Goal: Transaction & Acquisition: Purchase product/service

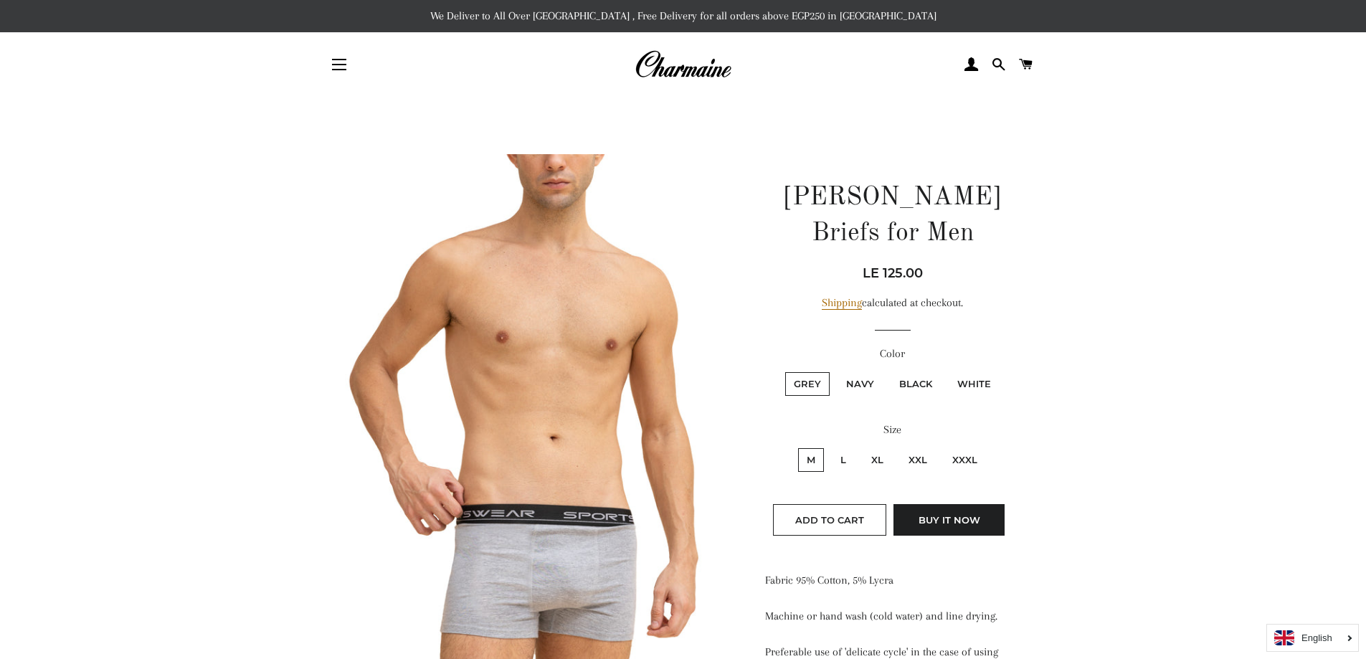
click at [701, 73] on img at bounding box center [683, 65] width 97 height 32
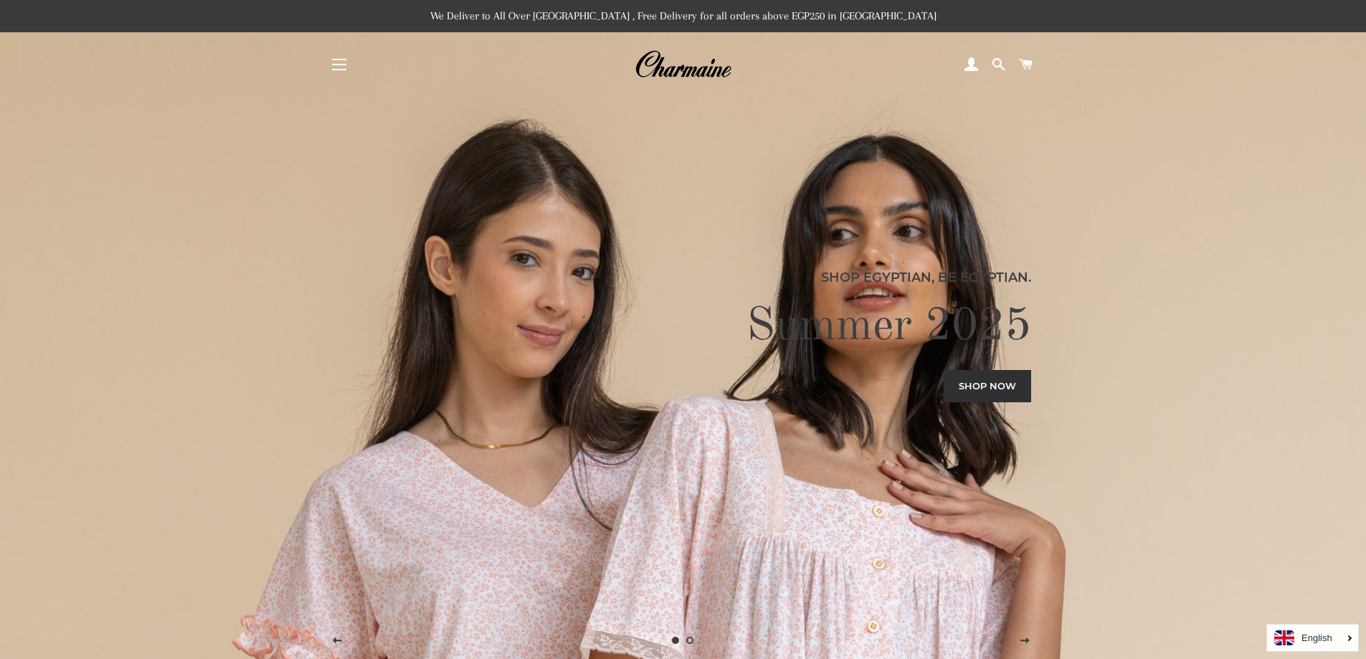
click at [335, 69] on span "button" at bounding box center [339, 69] width 14 height 1
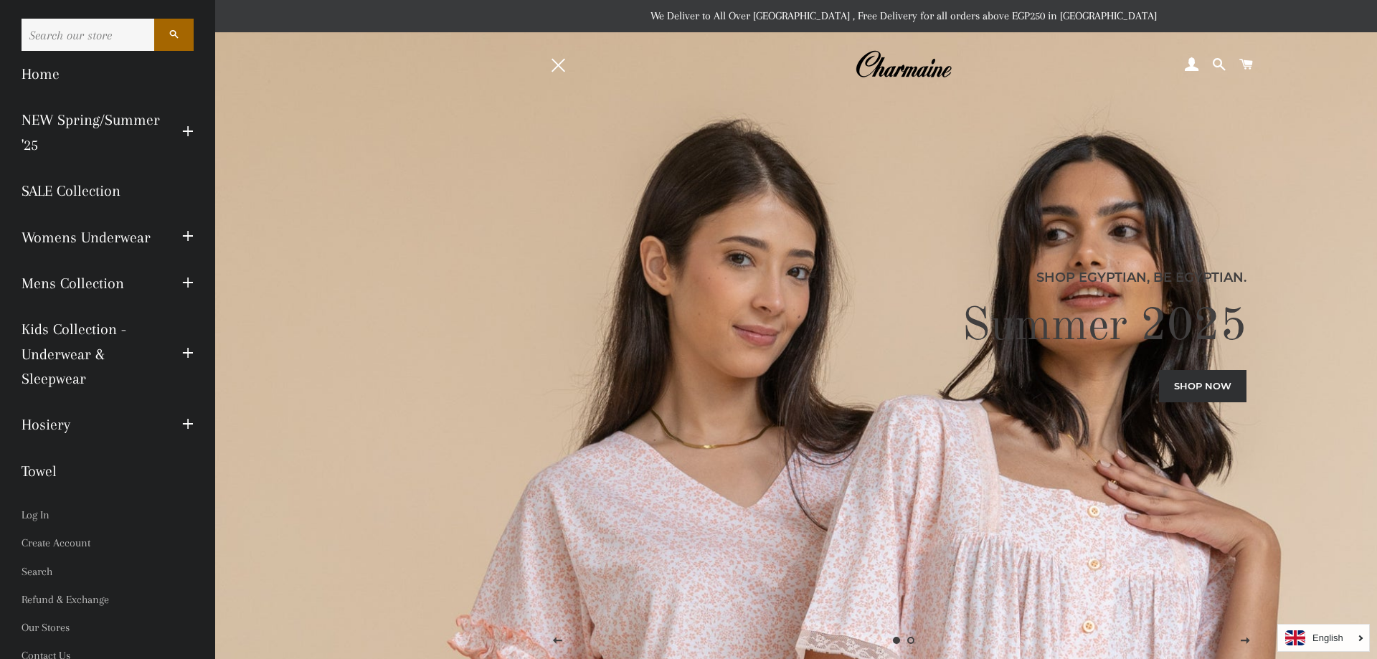
scroll to position [11, 0]
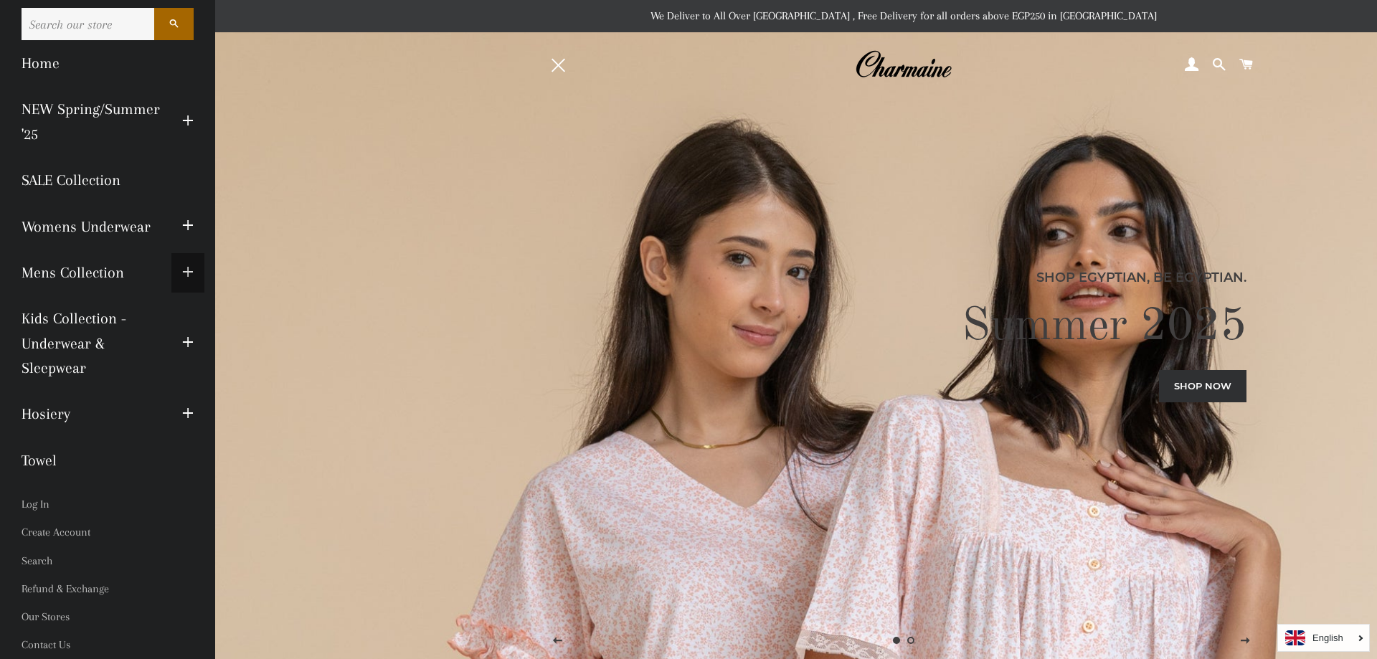
click at [182, 264] on span "button" at bounding box center [187, 273] width 11 height 18
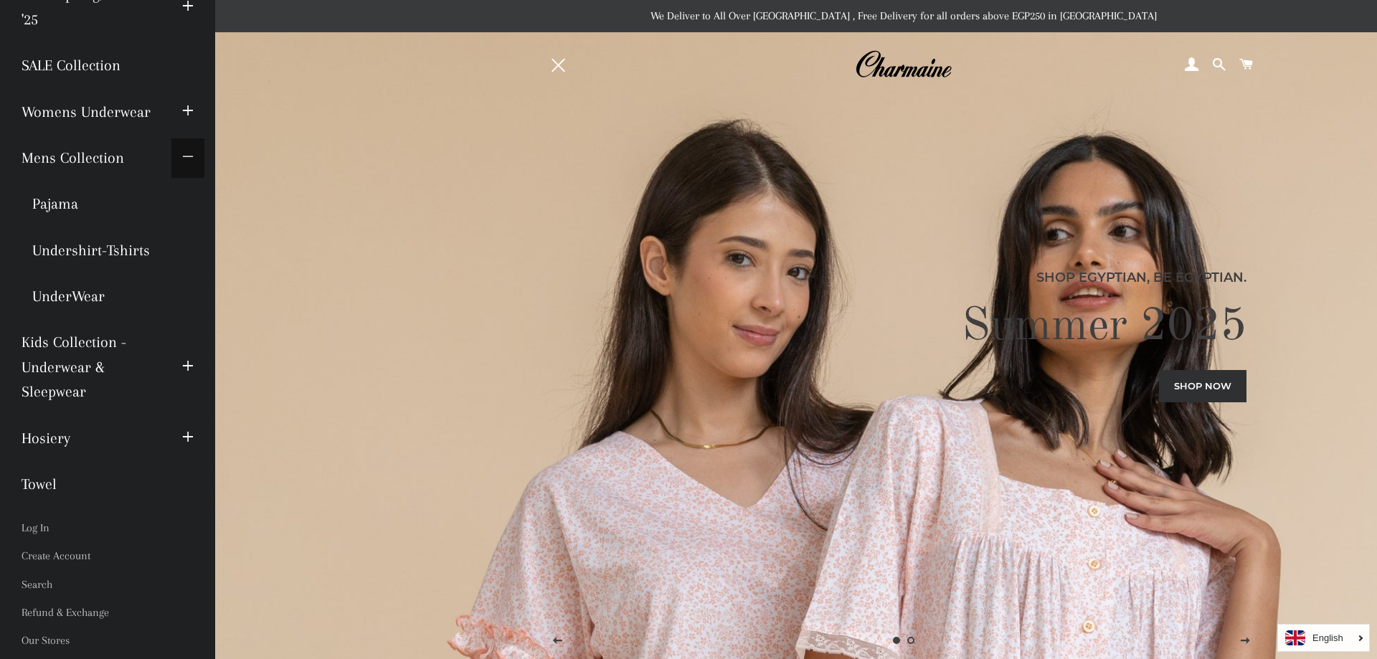
scroll to position [149, 0]
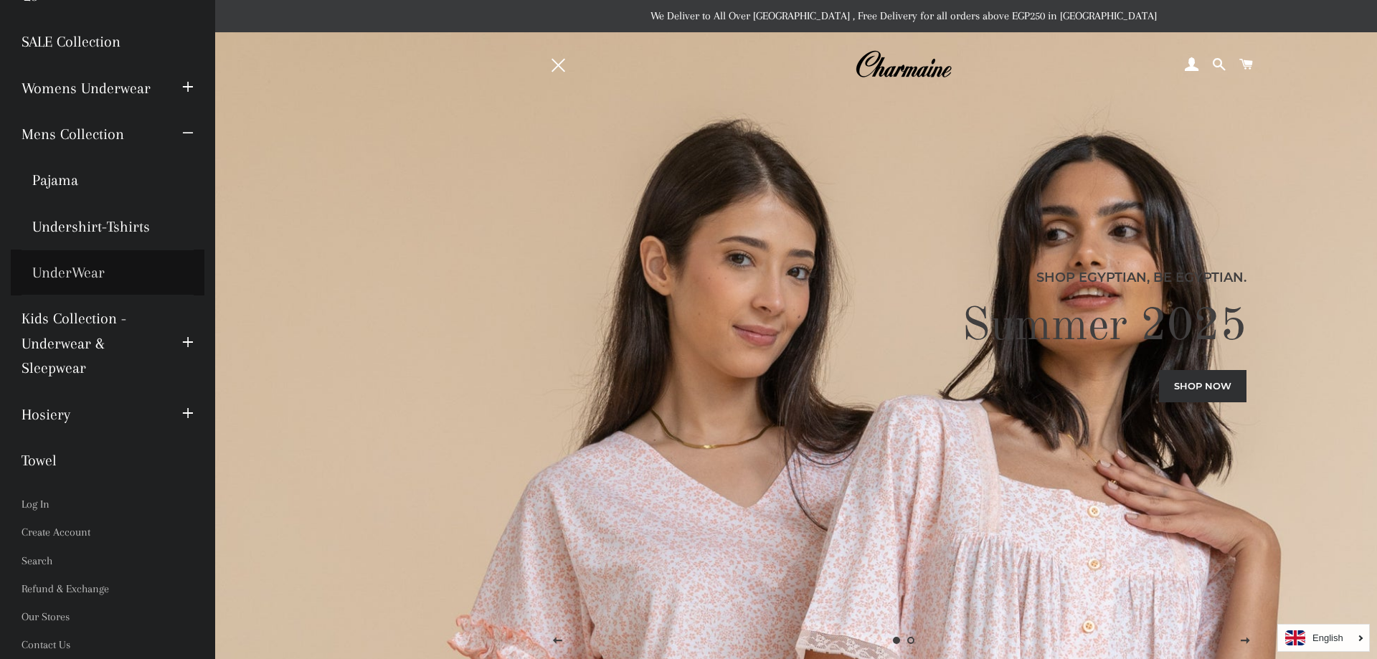
click at [58, 275] on link "UnderWear" at bounding box center [108, 273] width 194 height 46
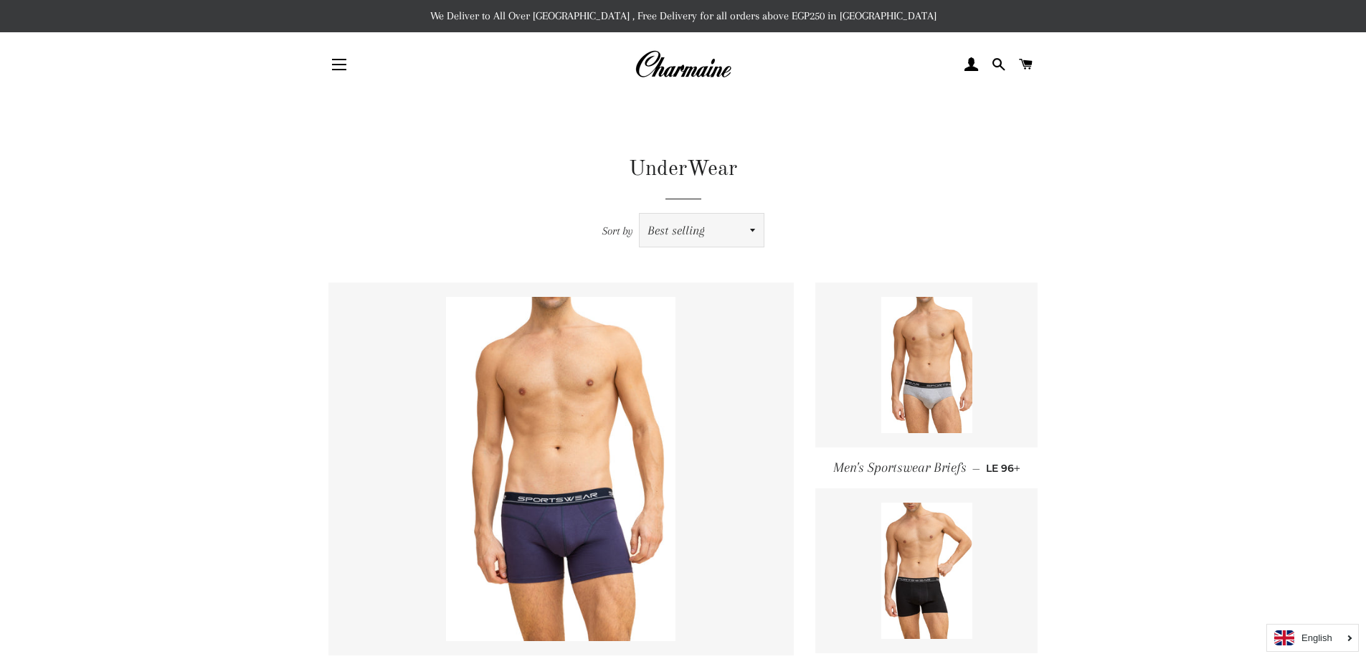
click at [749, 232] on select "Featured Best selling Alphabetically, A-Z Alphabetically, Z-A Price, low to hig…" at bounding box center [702, 230] width 124 height 33
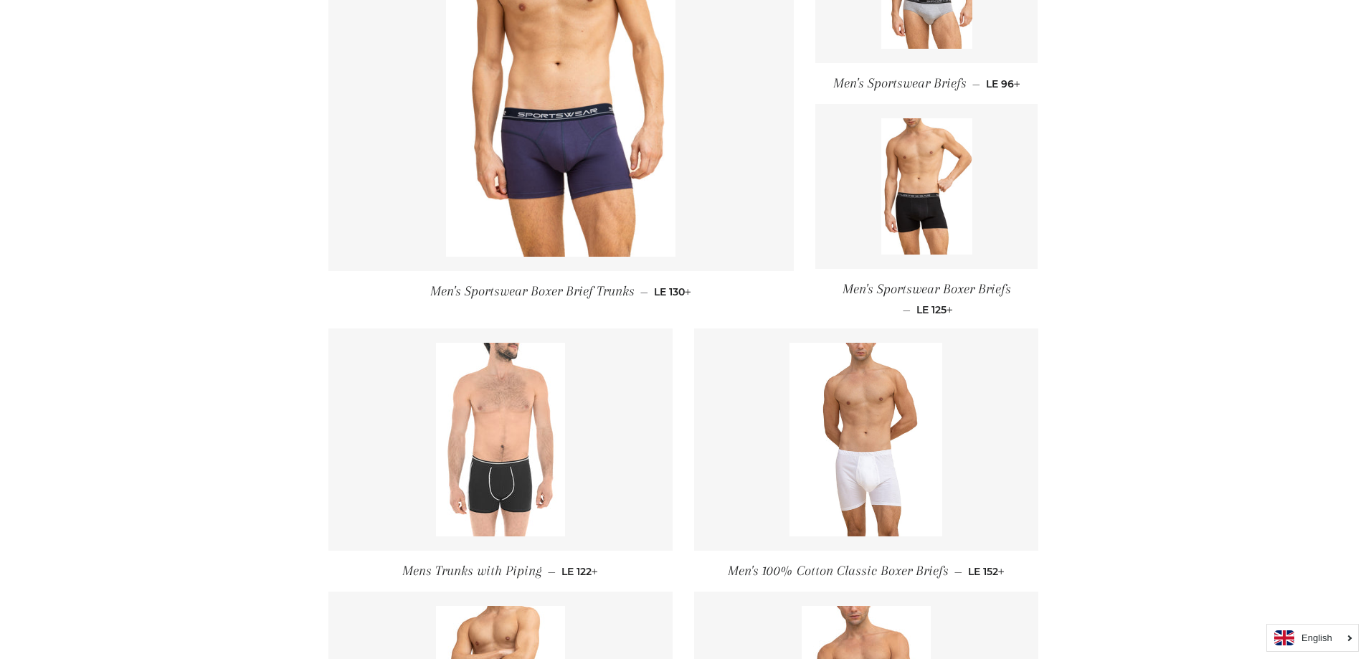
scroll to position [337, 0]
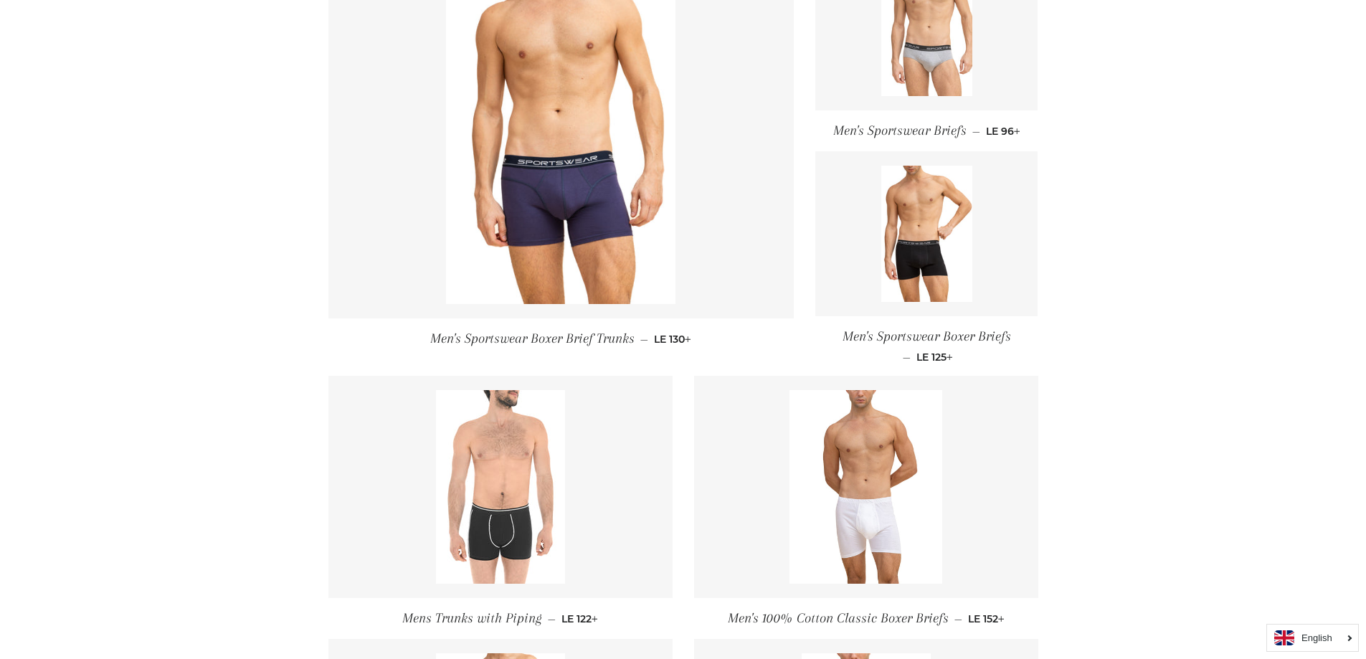
click at [939, 72] on img at bounding box center [926, 28] width 91 height 136
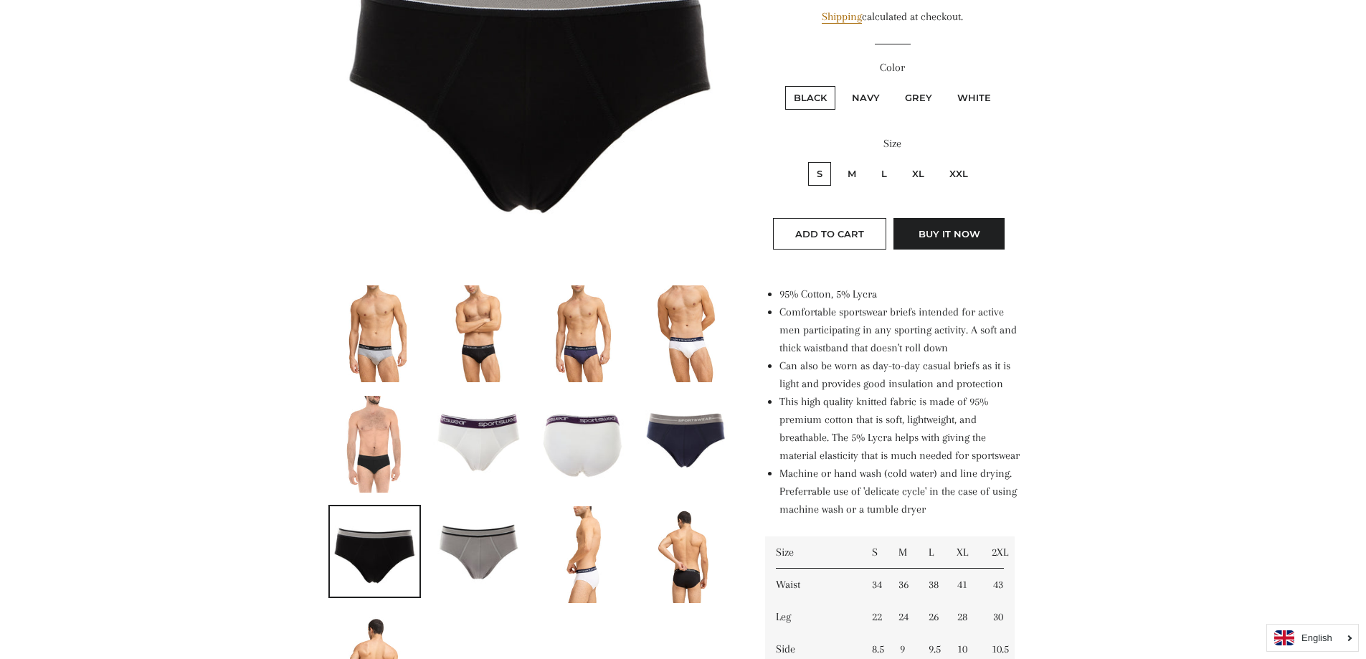
scroll to position [287, 0]
click at [445, 455] on img at bounding box center [478, 440] width 90 height 90
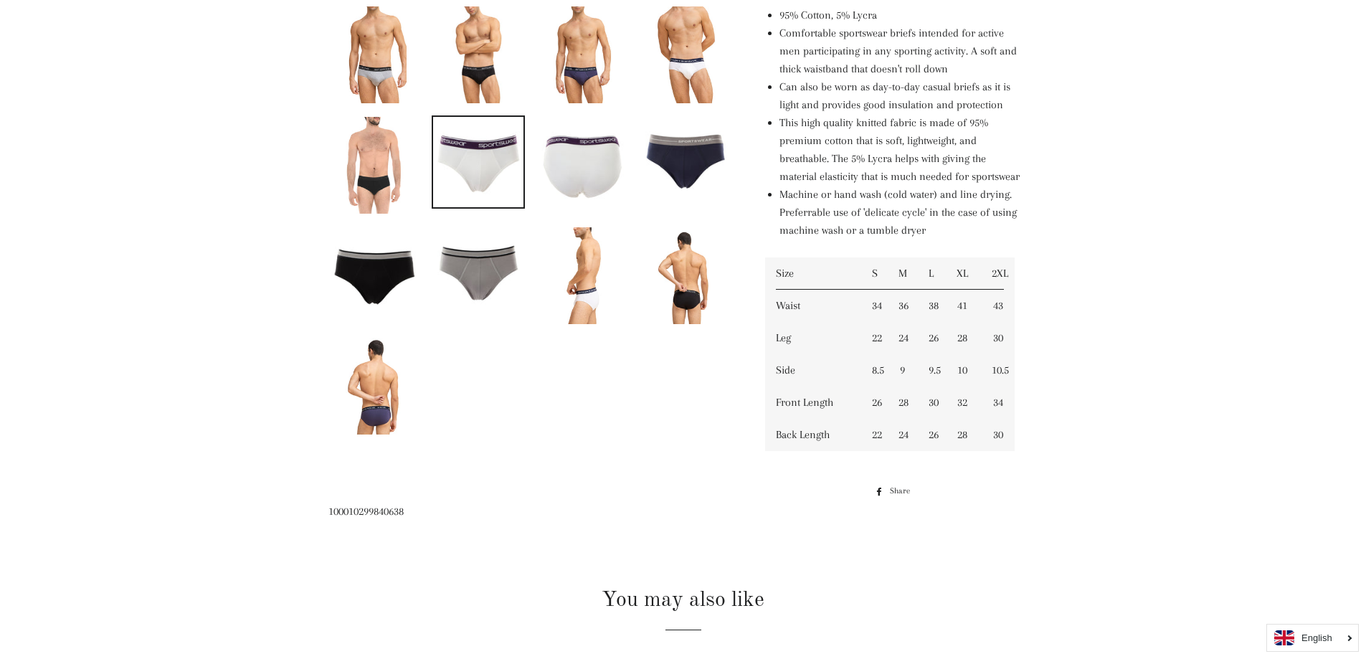
scroll to position [477, 0]
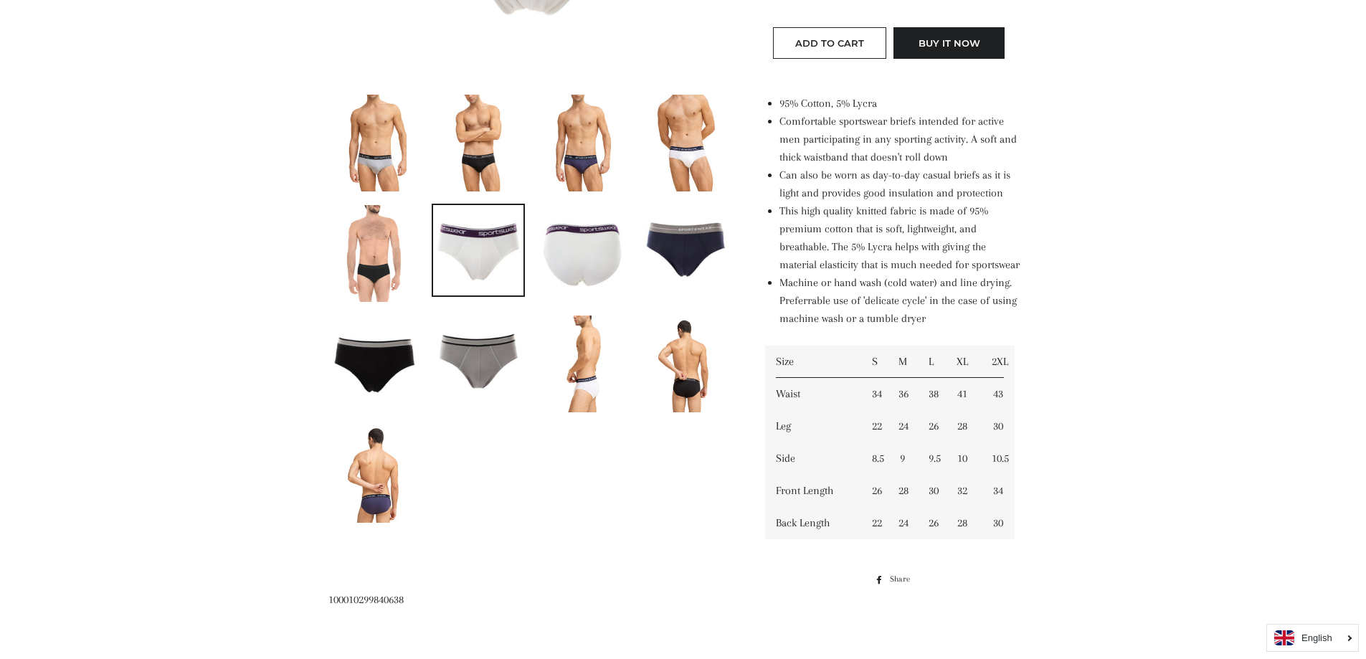
click at [467, 241] on img at bounding box center [478, 250] width 90 height 90
click at [594, 253] on img at bounding box center [582, 250] width 90 height 90
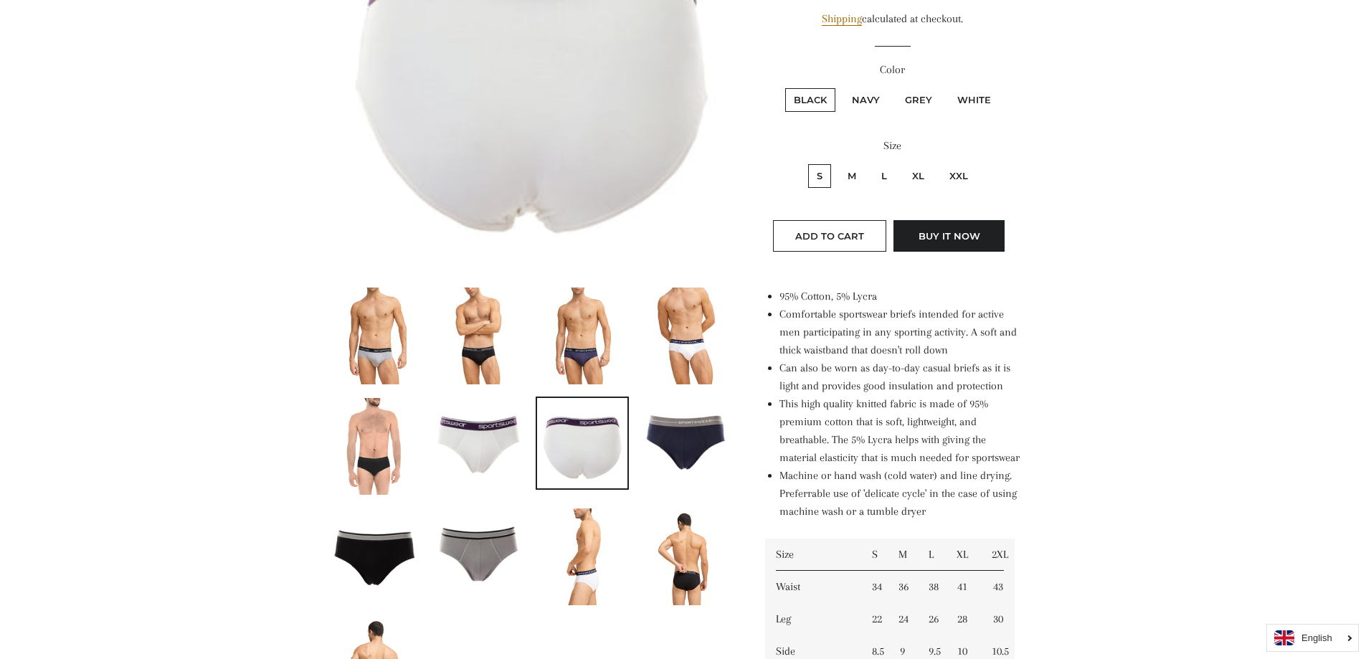
scroll to position [118, 0]
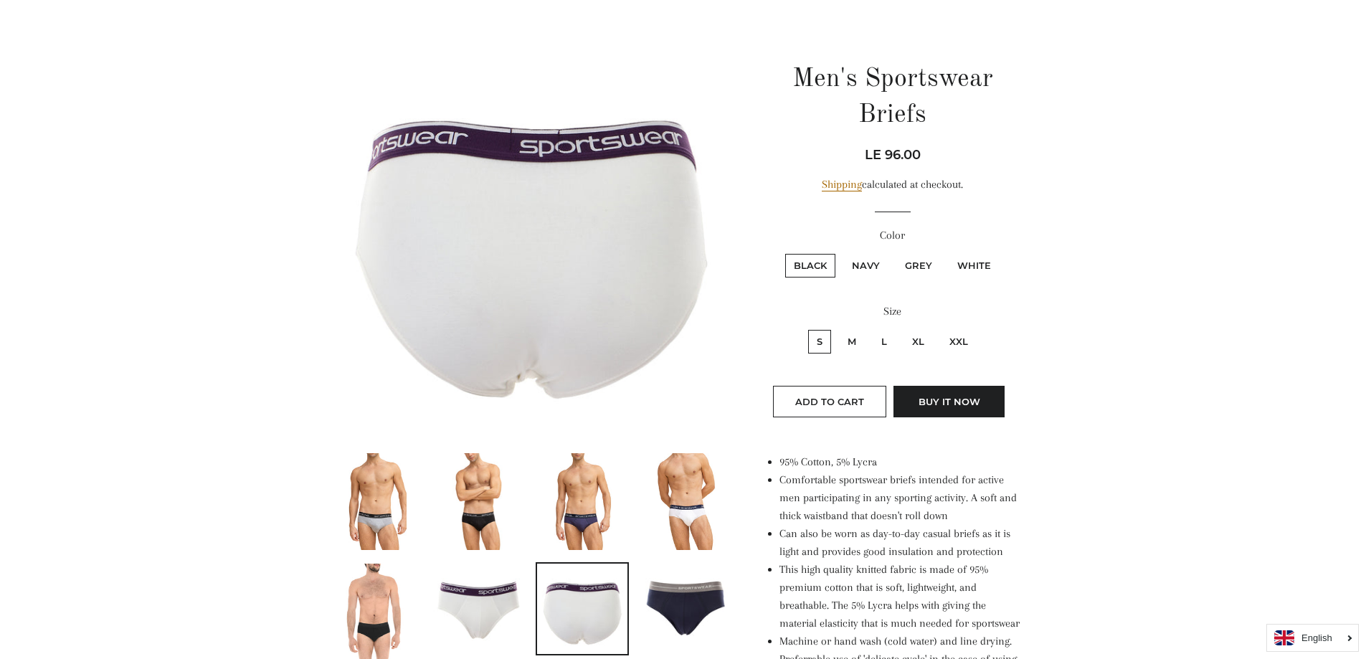
click at [593, 503] on img at bounding box center [582, 501] width 65 height 97
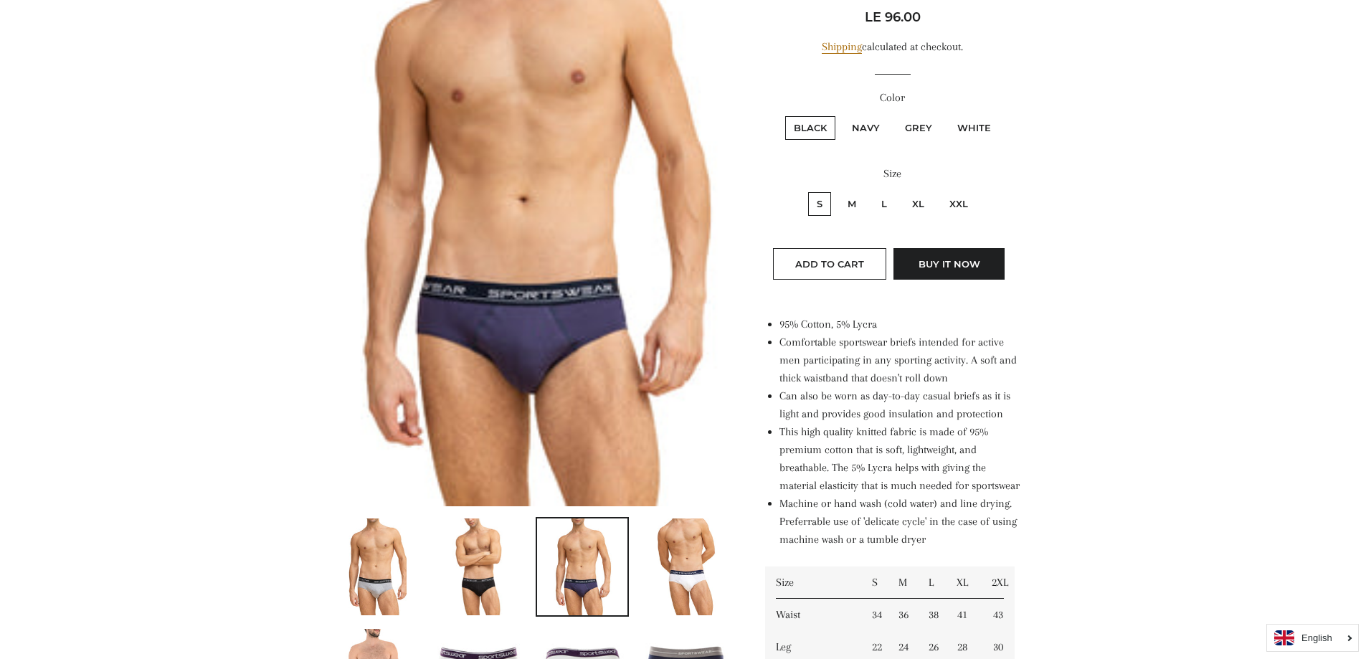
scroll to position [262, 0]
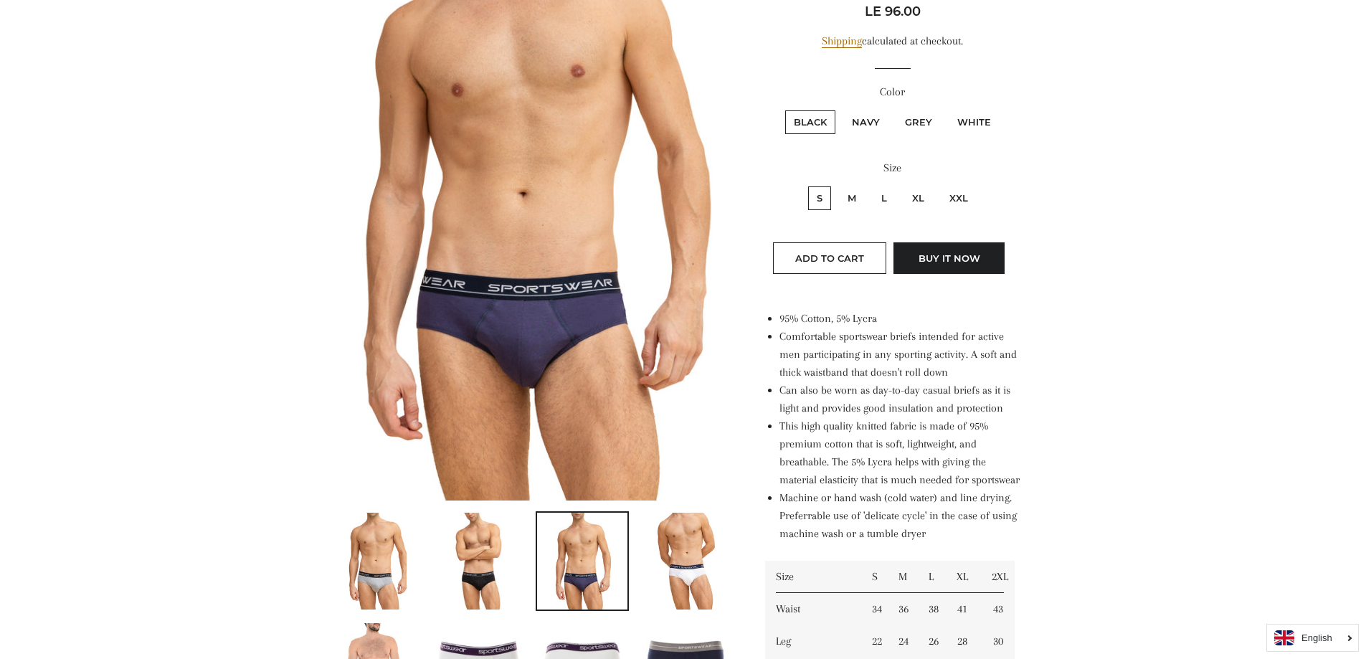
click at [432, 573] on link at bounding box center [478, 561] width 93 height 100
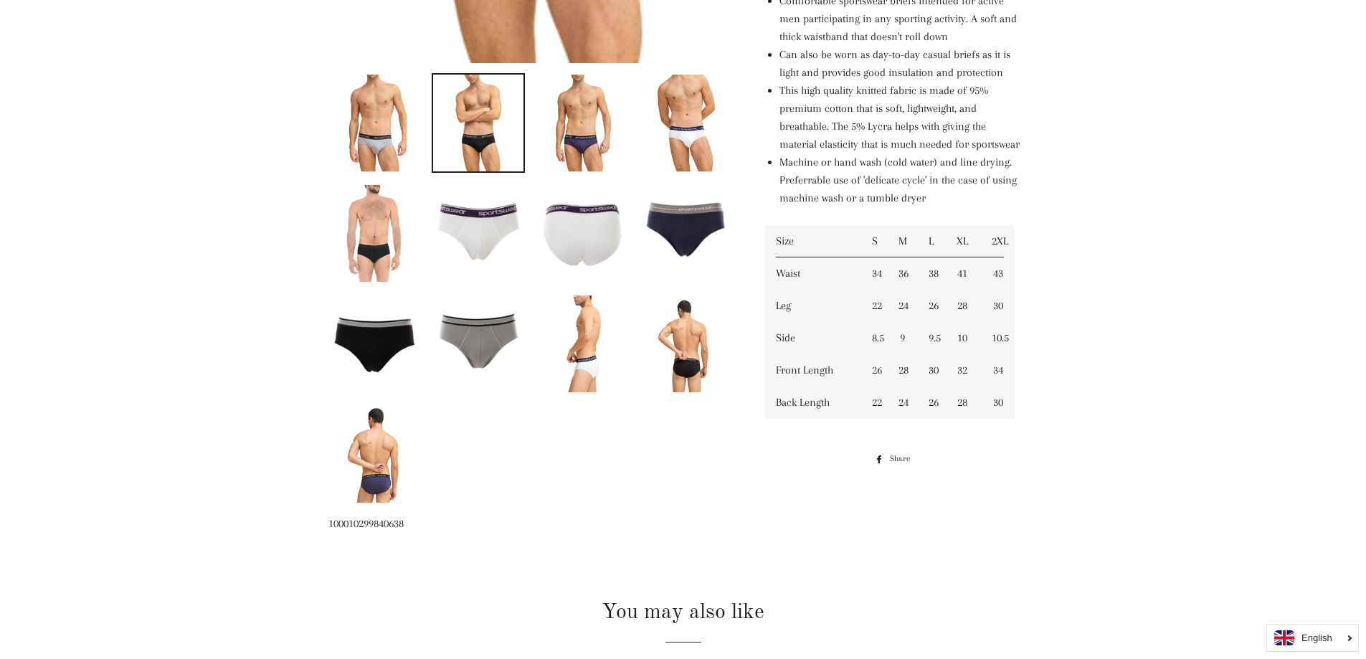
scroll to position [409, 0]
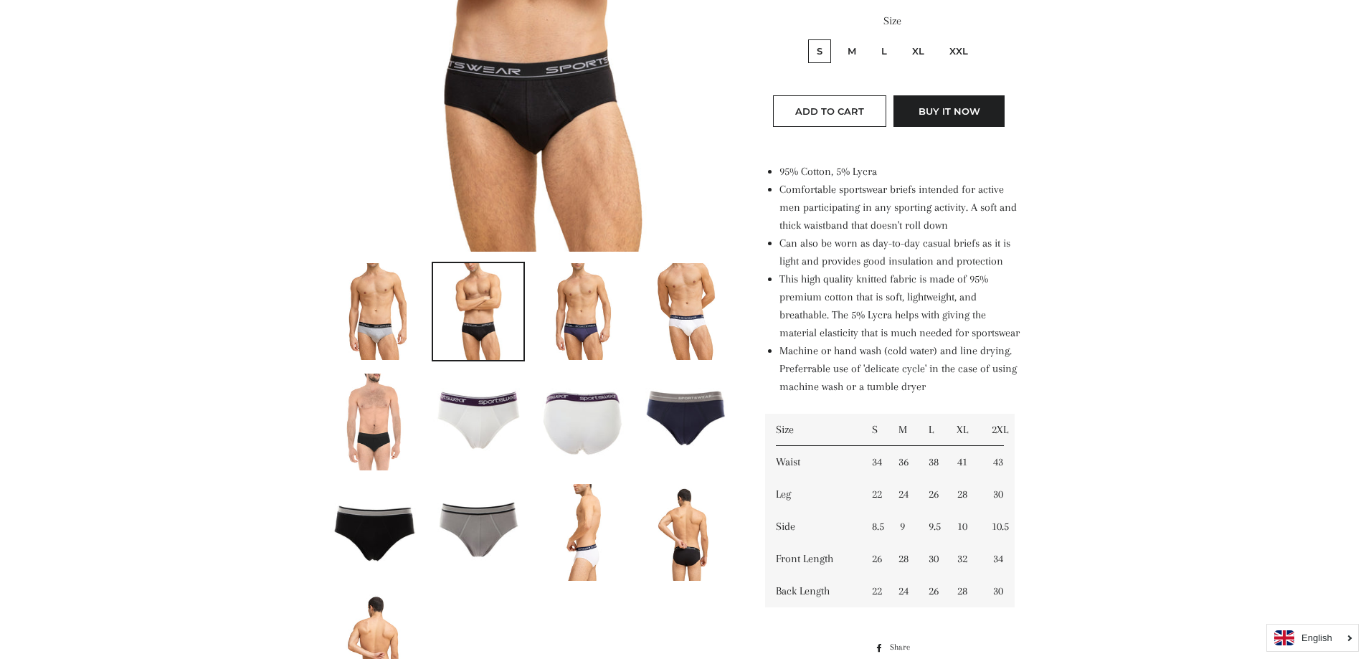
click at [490, 525] on img at bounding box center [478, 529] width 90 height 90
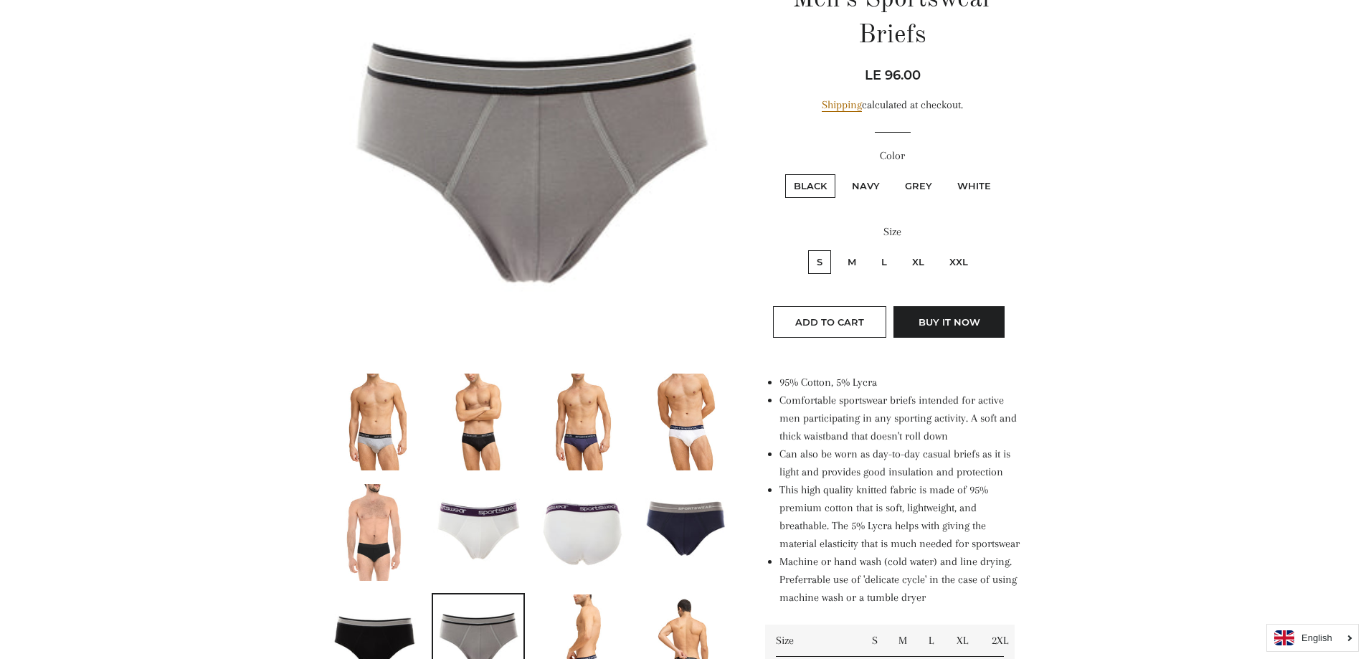
scroll to position [50, 0]
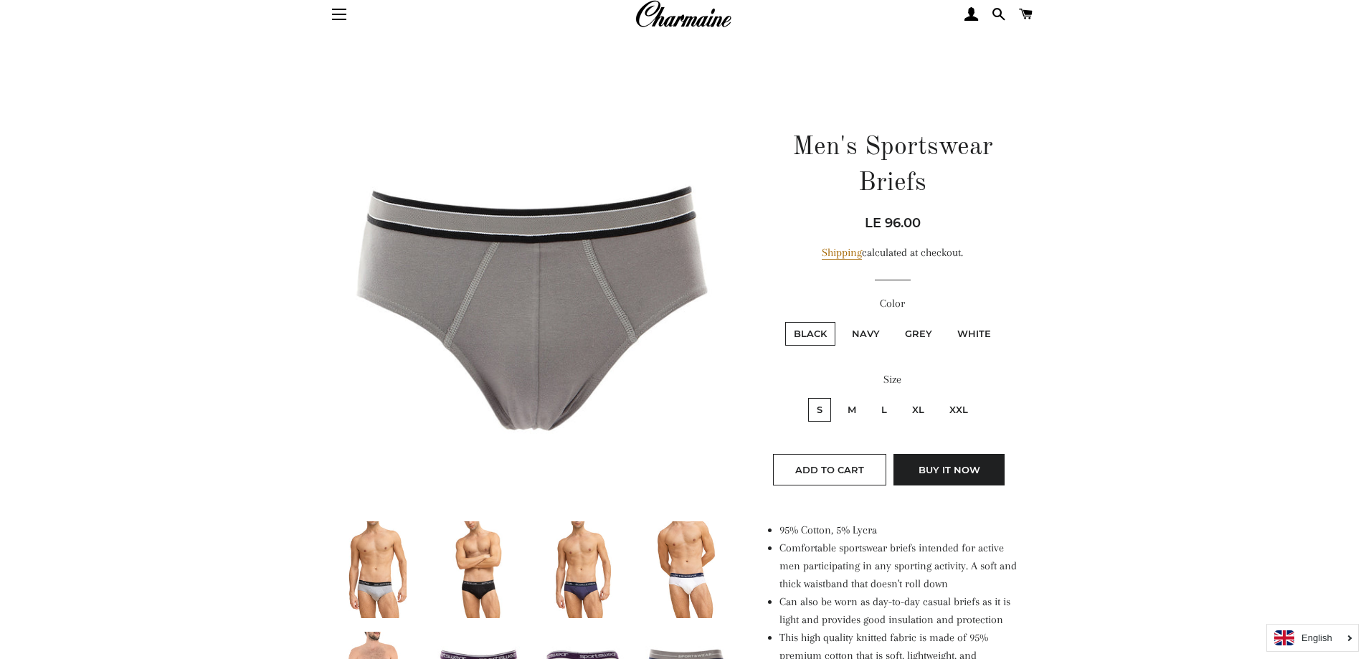
click at [381, 549] on img at bounding box center [374, 569] width 65 height 97
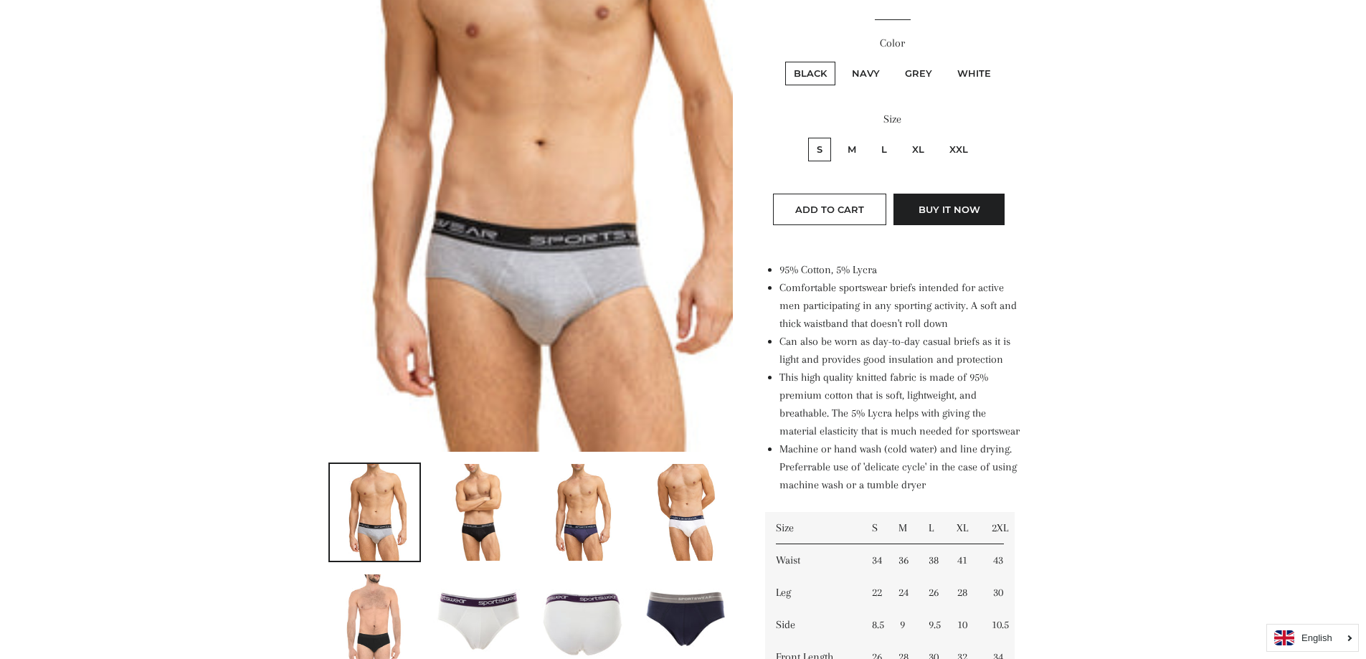
scroll to position [337, 0]
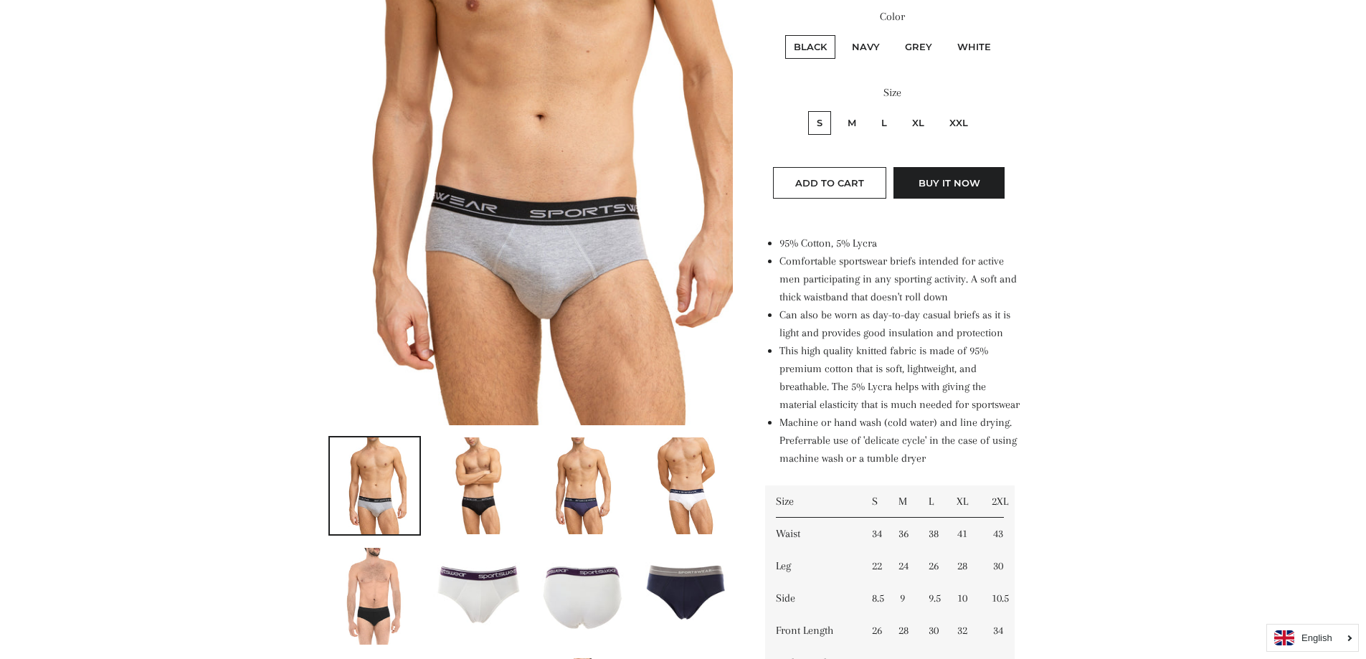
click at [696, 504] on img at bounding box center [686, 485] width 65 height 97
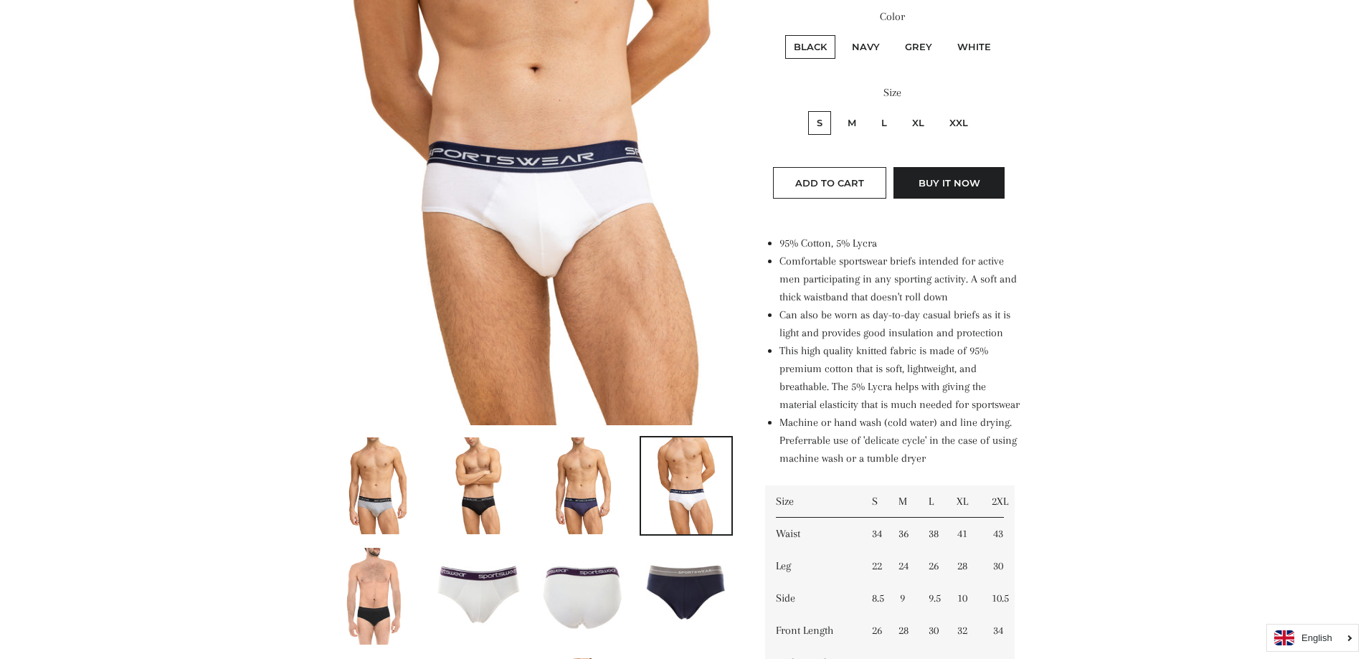
click at [667, 576] on img at bounding box center [686, 593] width 90 height 90
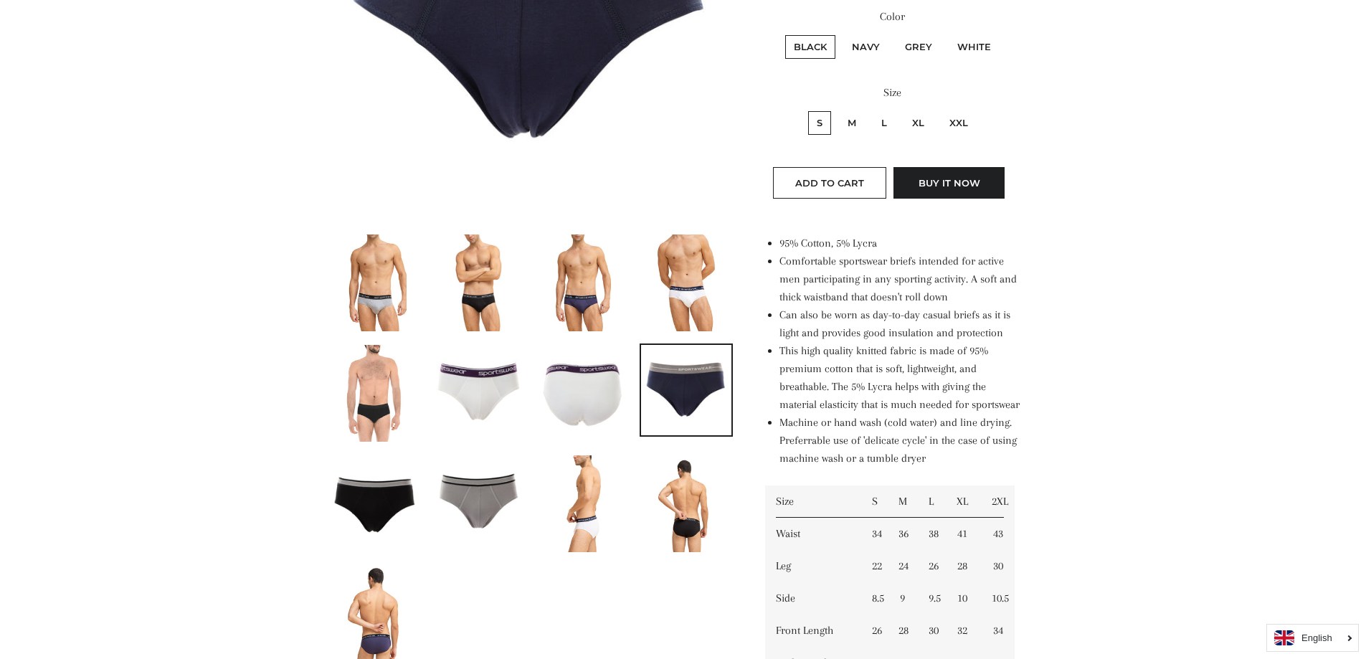
click at [383, 491] on img at bounding box center [375, 500] width 90 height 90
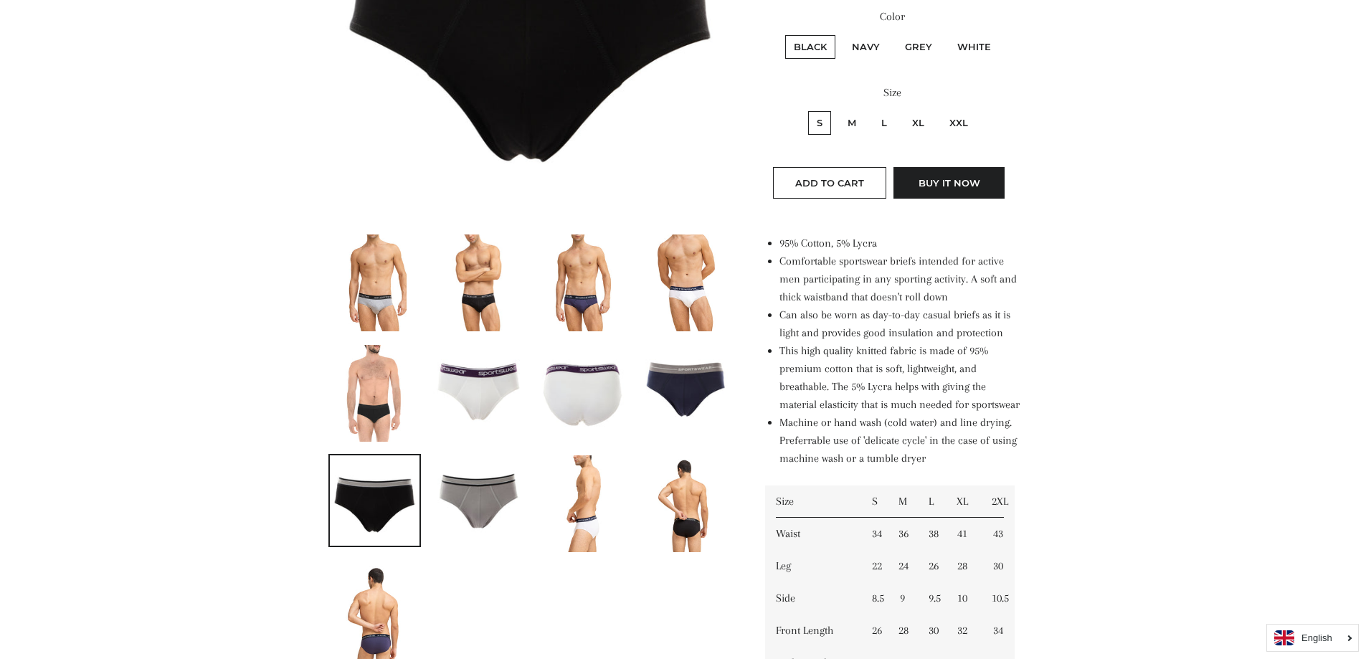
click at [474, 493] on img at bounding box center [478, 500] width 90 height 90
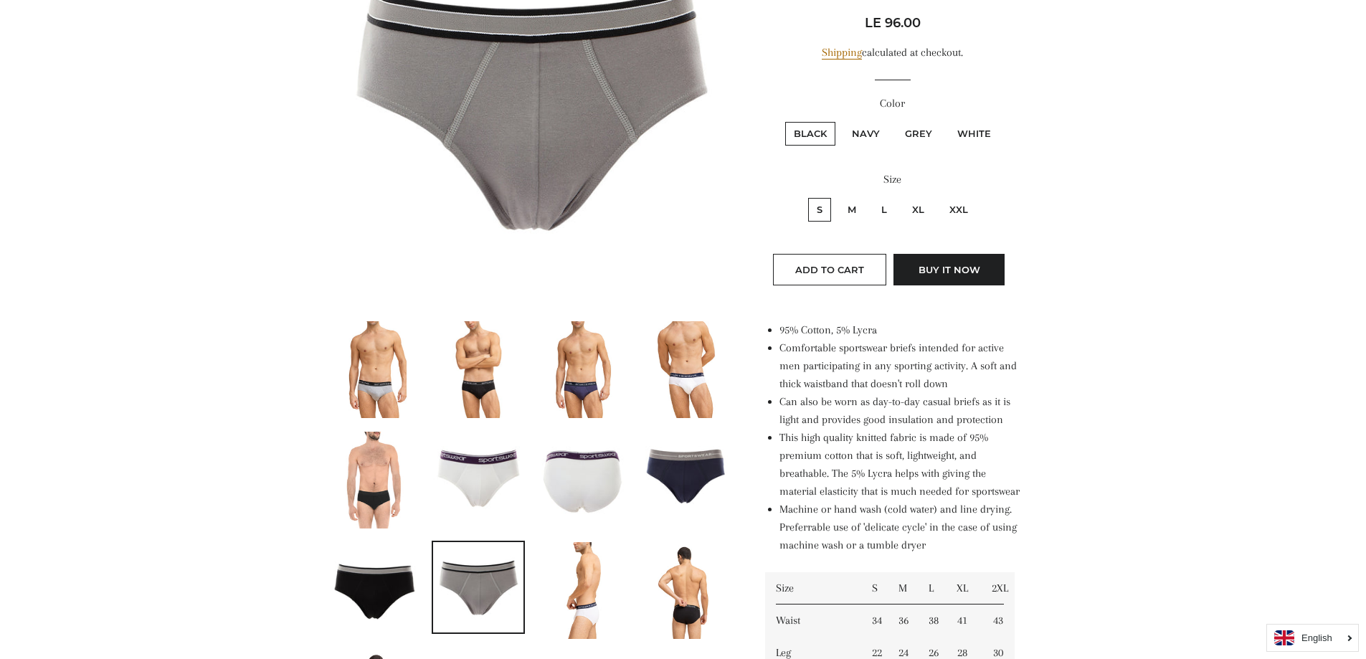
scroll to position [122, 0]
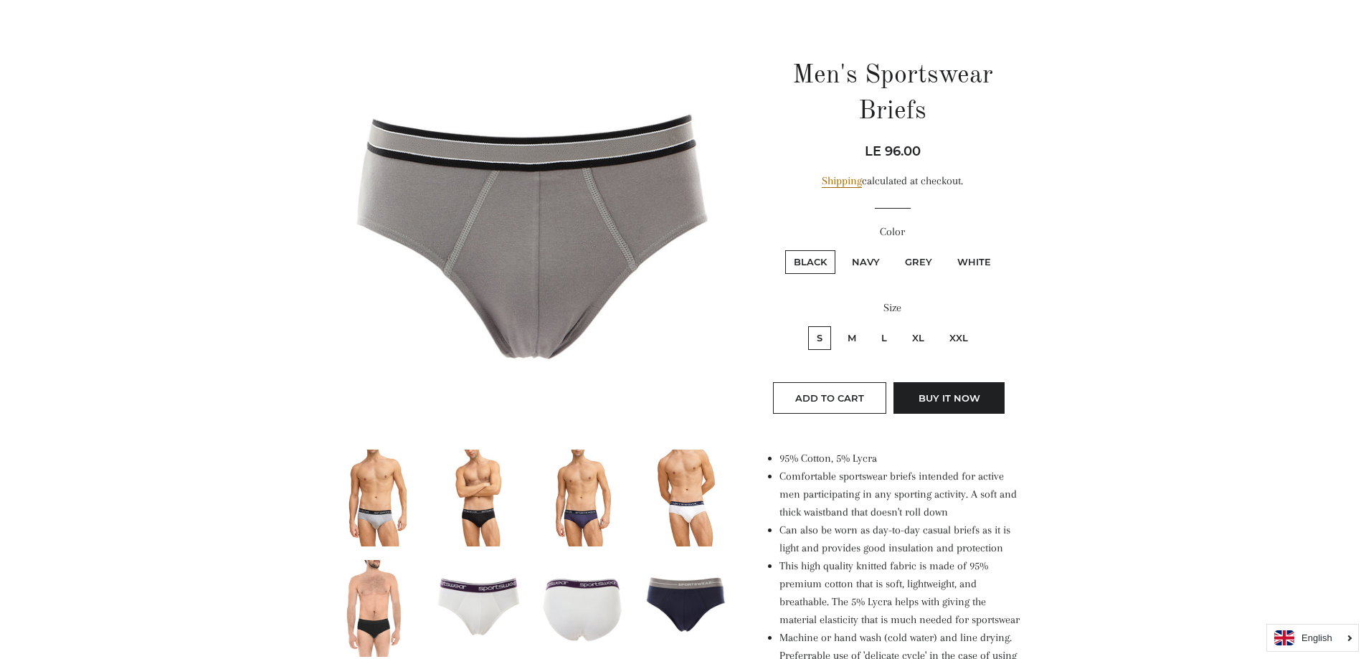
click at [386, 513] on img at bounding box center [374, 498] width 65 height 97
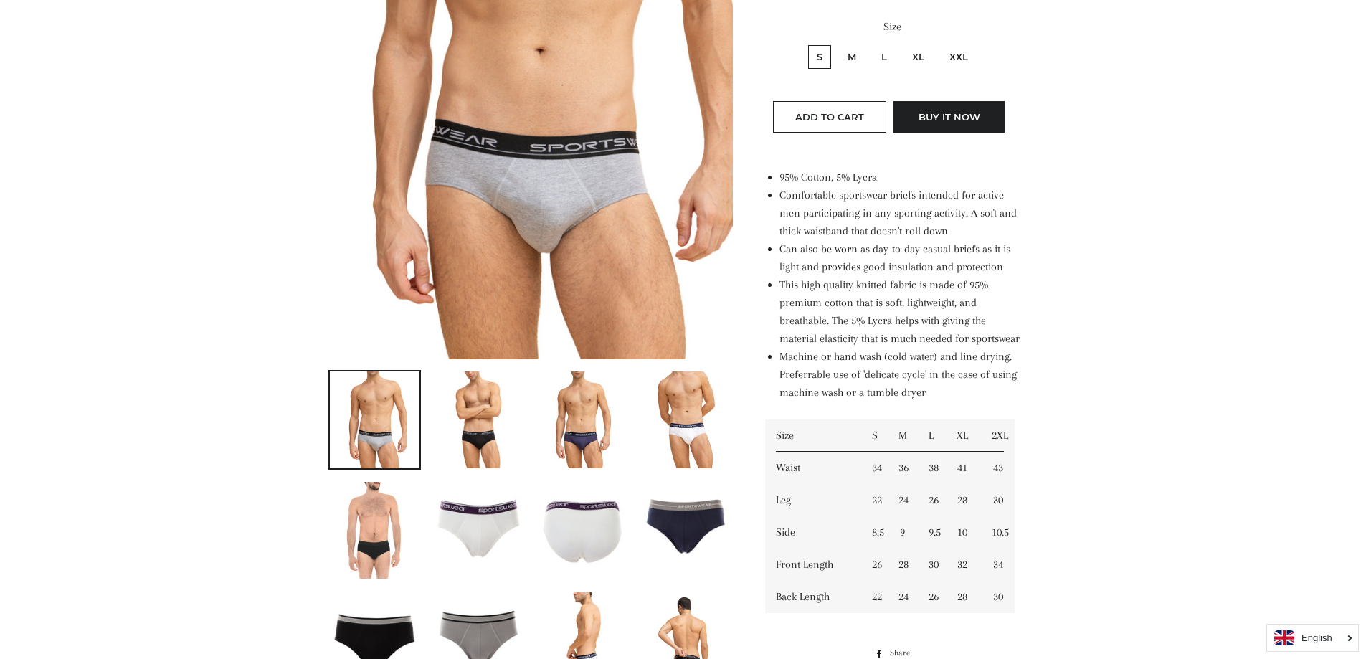
scroll to position [409, 0]
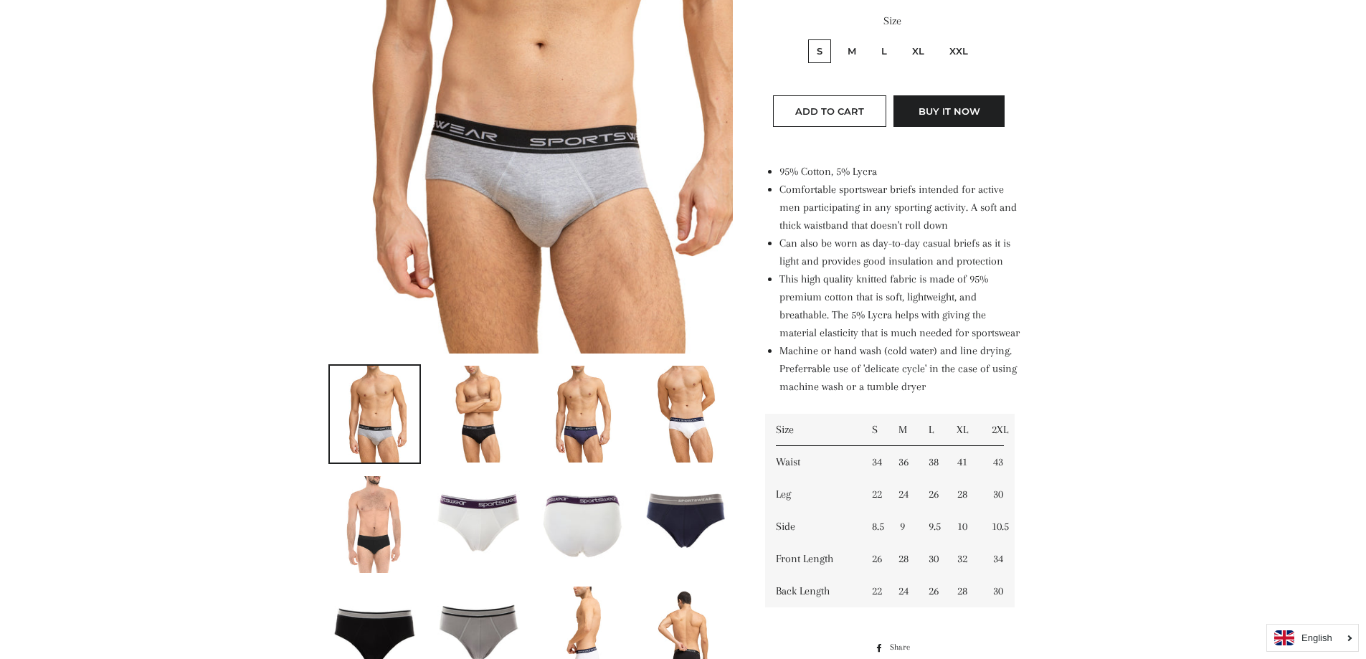
click at [681, 509] on img at bounding box center [686, 521] width 90 height 90
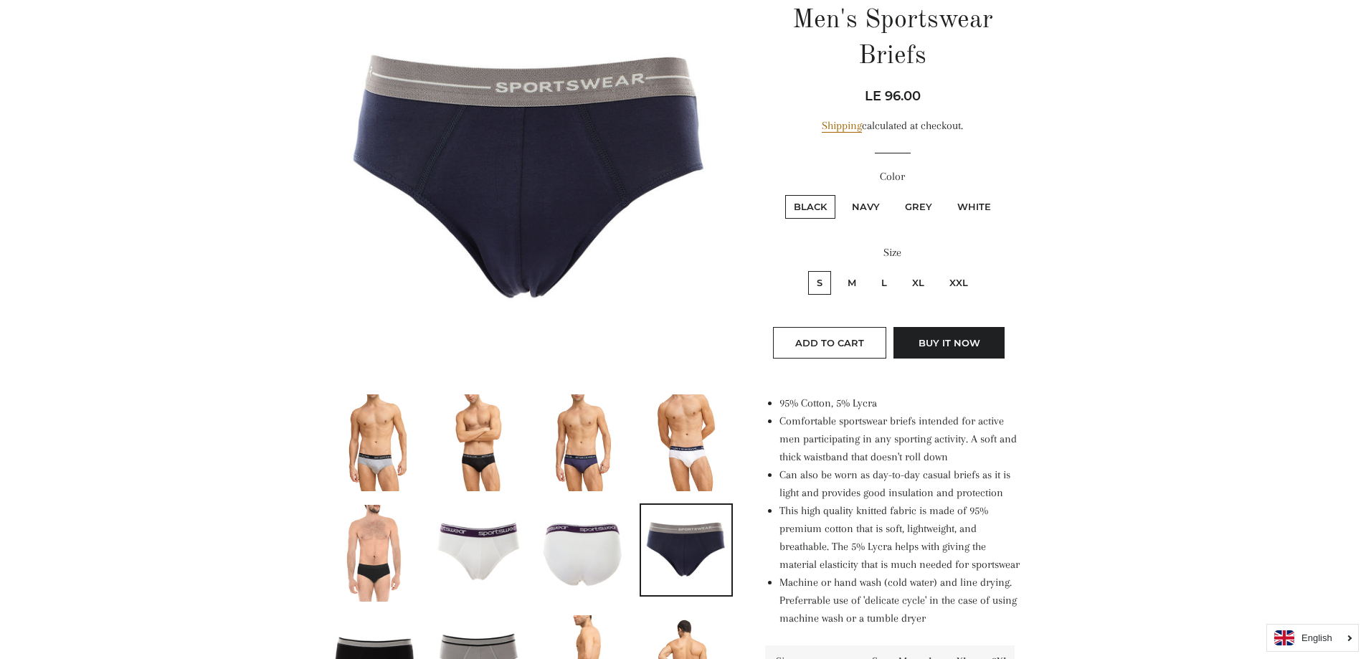
scroll to position [215, 0]
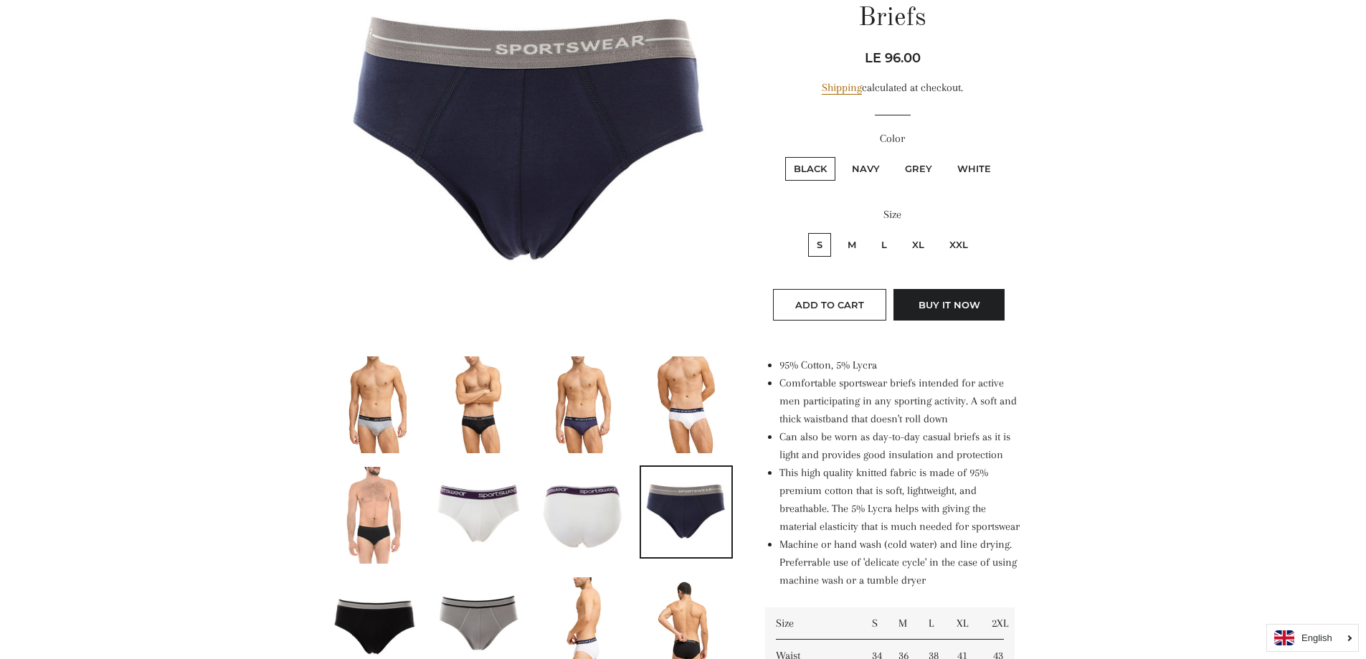
click at [688, 513] on img at bounding box center [686, 512] width 90 height 90
click at [399, 605] on img at bounding box center [375, 622] width 90 height 90
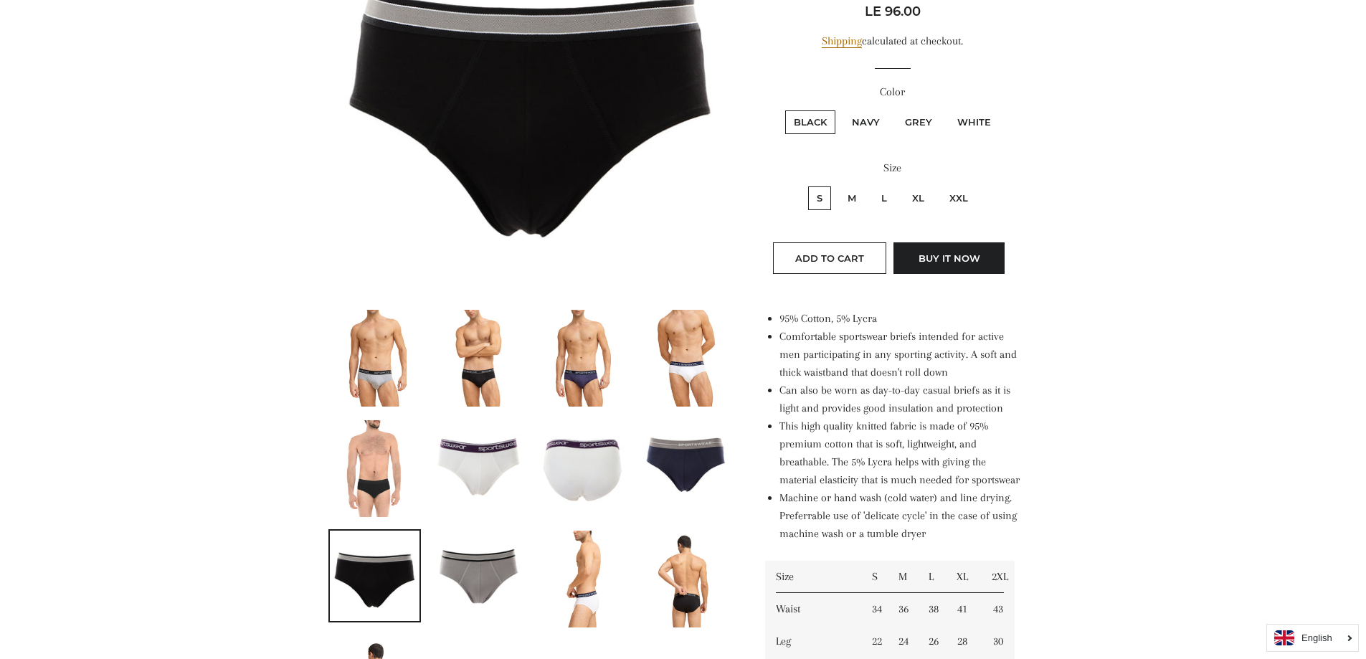
scroll to position [287, 0]
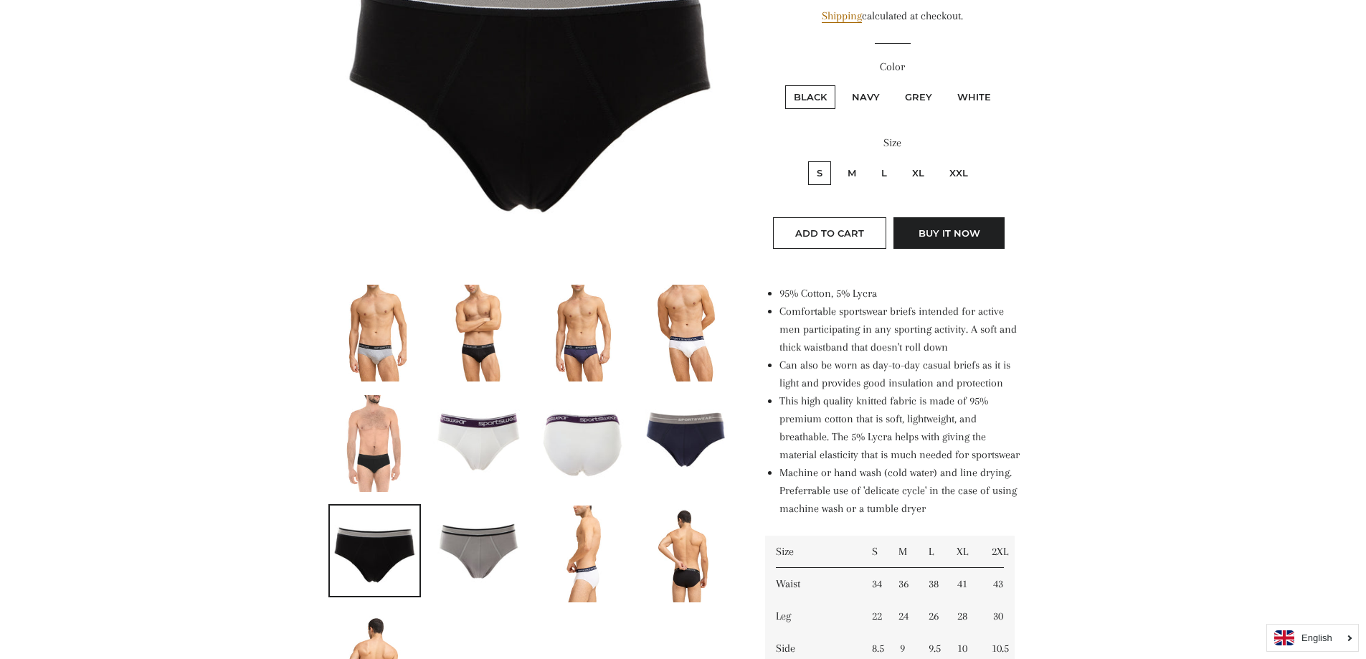
click at [476, 559] on img at bounding box center [478, 550] width 90 height 90
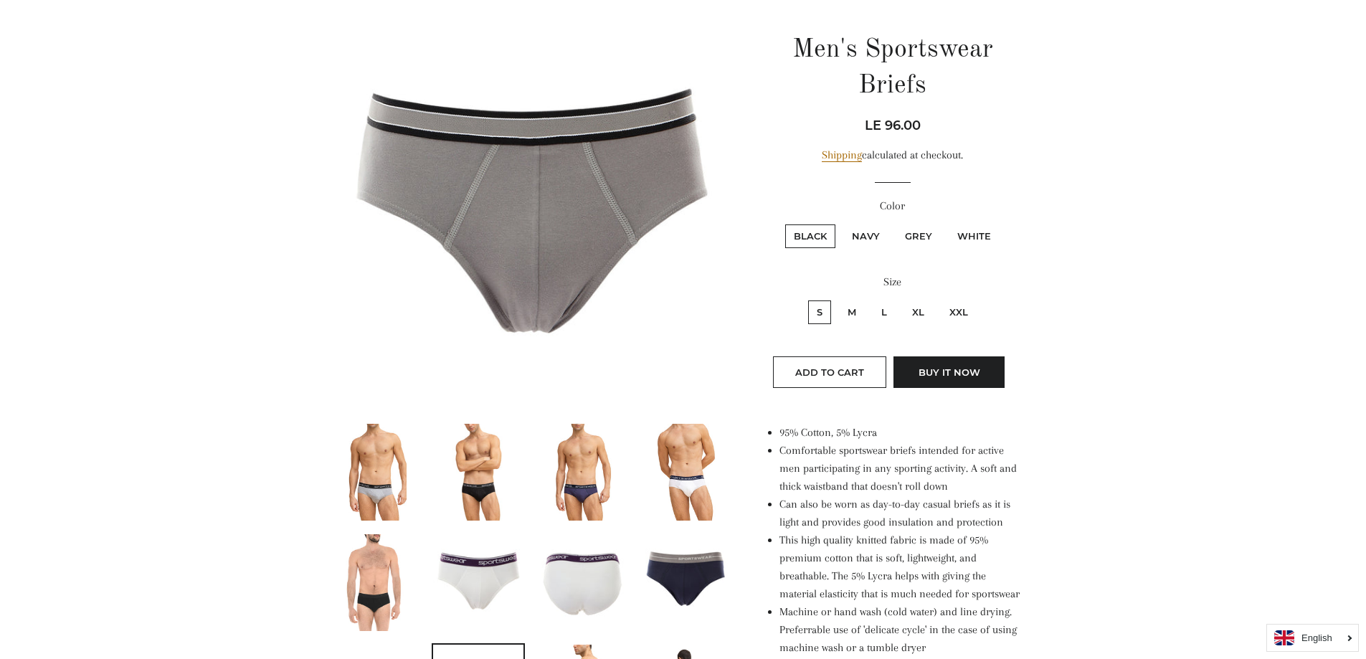
scroll to position [143, 0]
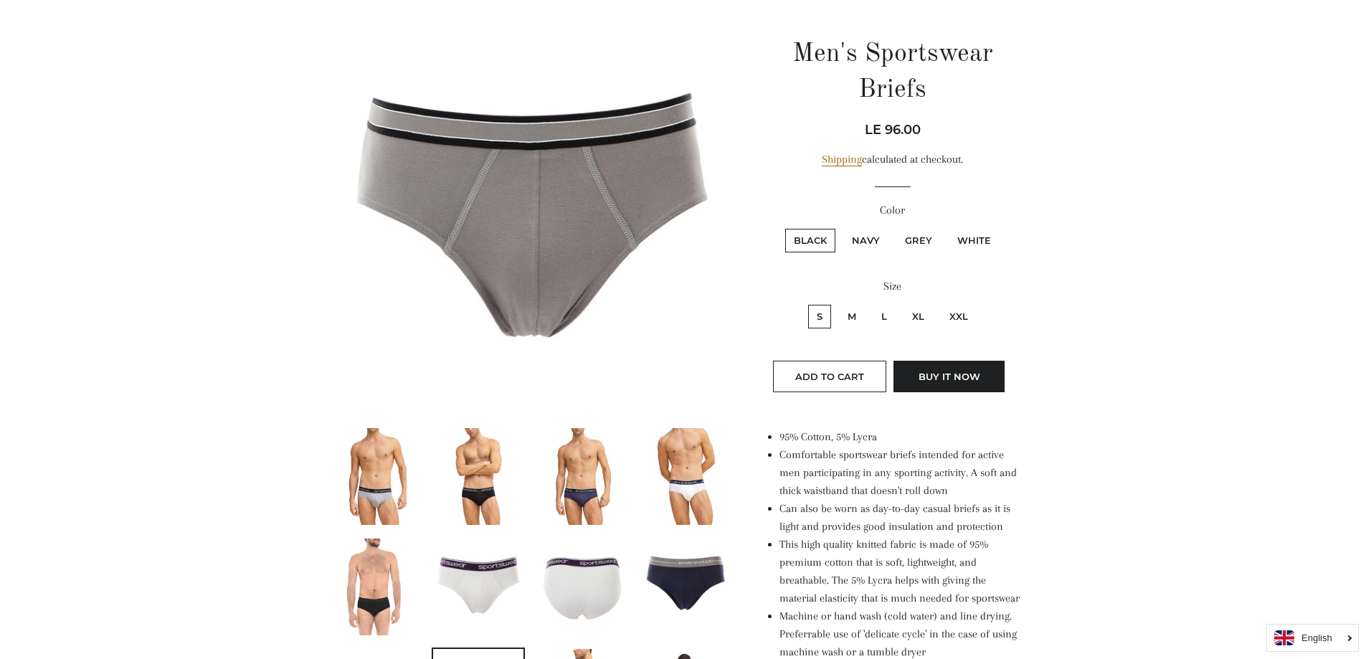
click at [383, 626] on img at bounding box center [374, 586] width 65 height 97
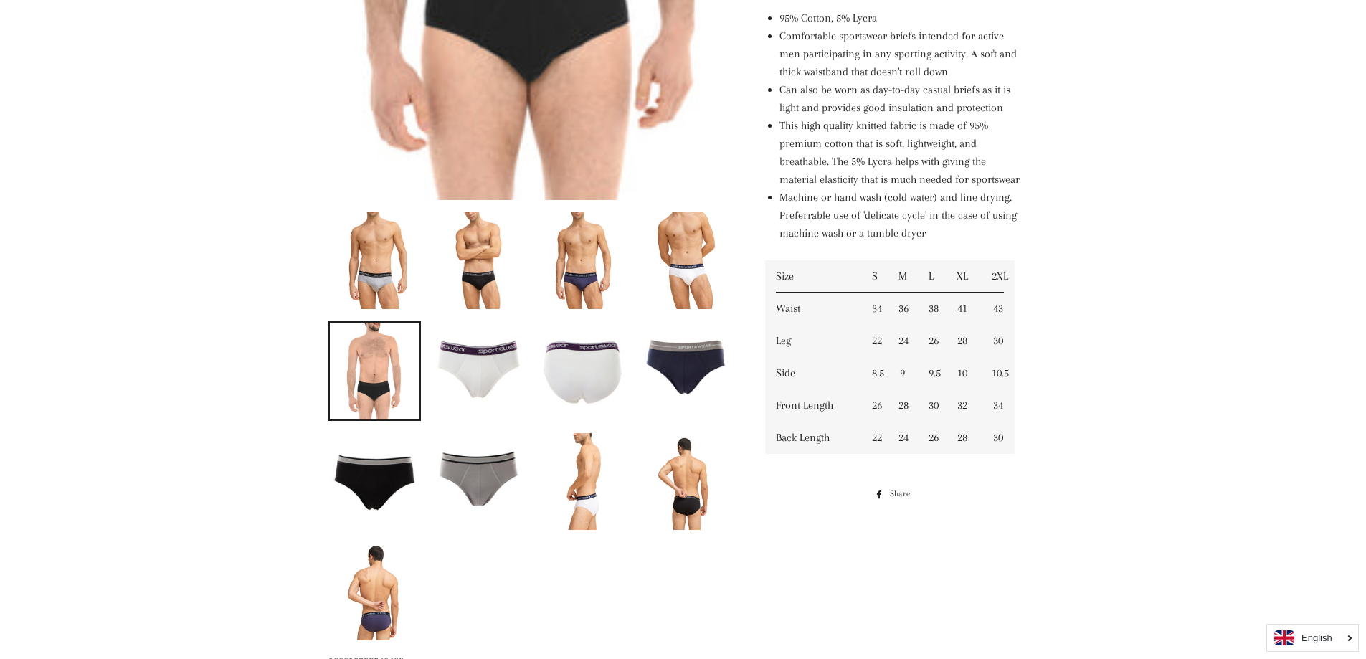
scroll to position [645, 0]
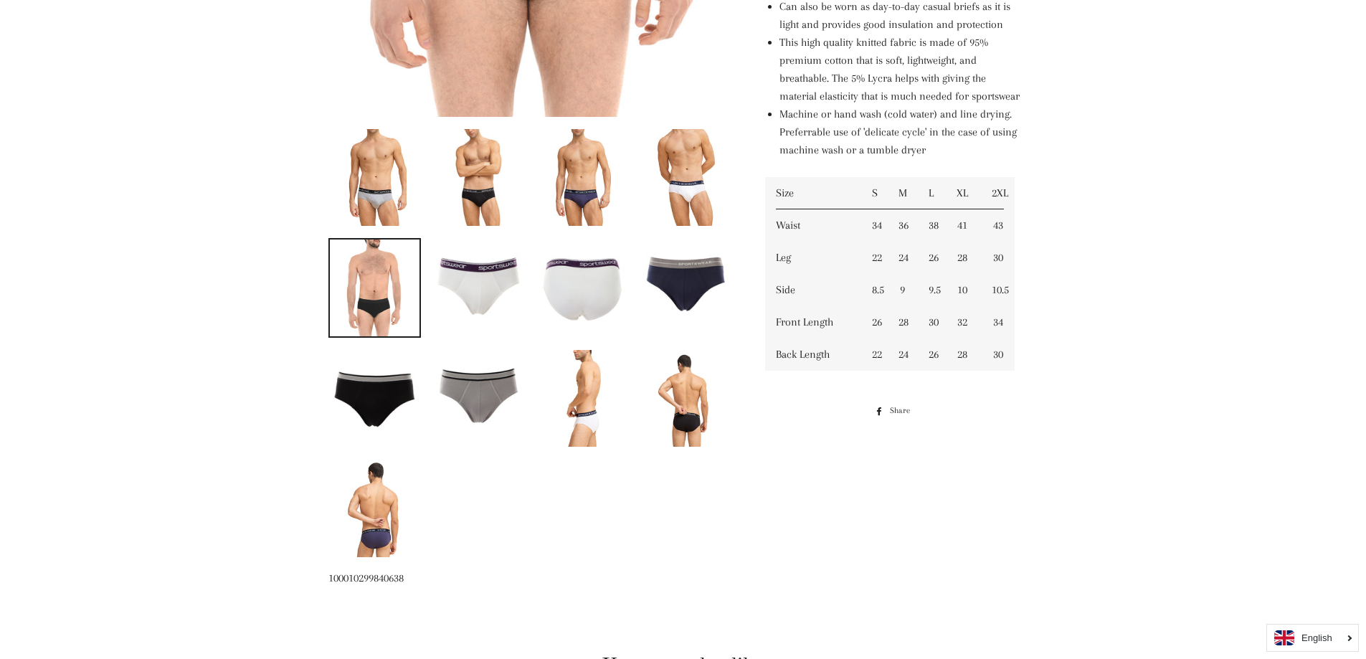
click at [377, 389] on img at bounding box center [375, 395] width 90 height 90
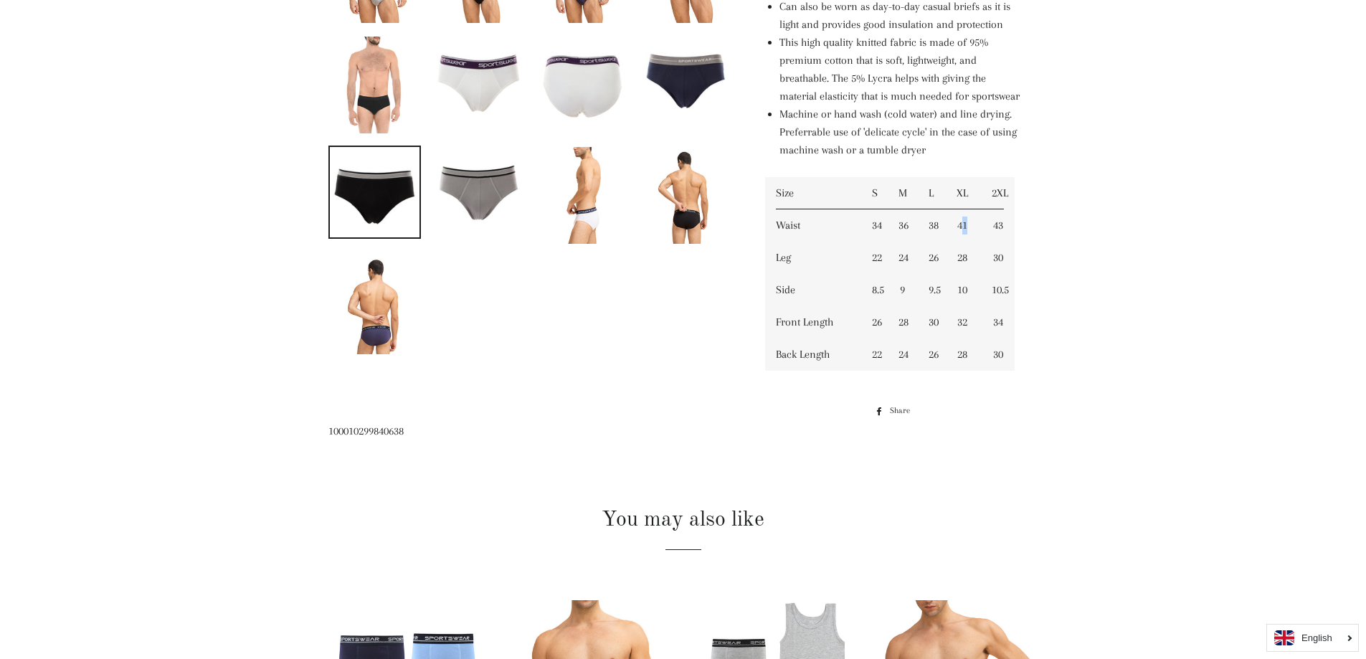
drag, startPoint x: 964, startPoint y: 246, endPoint x: 976, endPoint y: 247, distance: 11.6
click at [976, 242] on td "41" at bounding box center [962, 225] width 37 height 32
click at [968, 242] on td "41" at bounding box center [962, 225] width 37 height 32
click at [965, 242] on td "41" at bounding box center [962, 225] width 37 height 32
click at [789, 242] on td "Waist" at bounding box center [812, 225] width 95 height 32
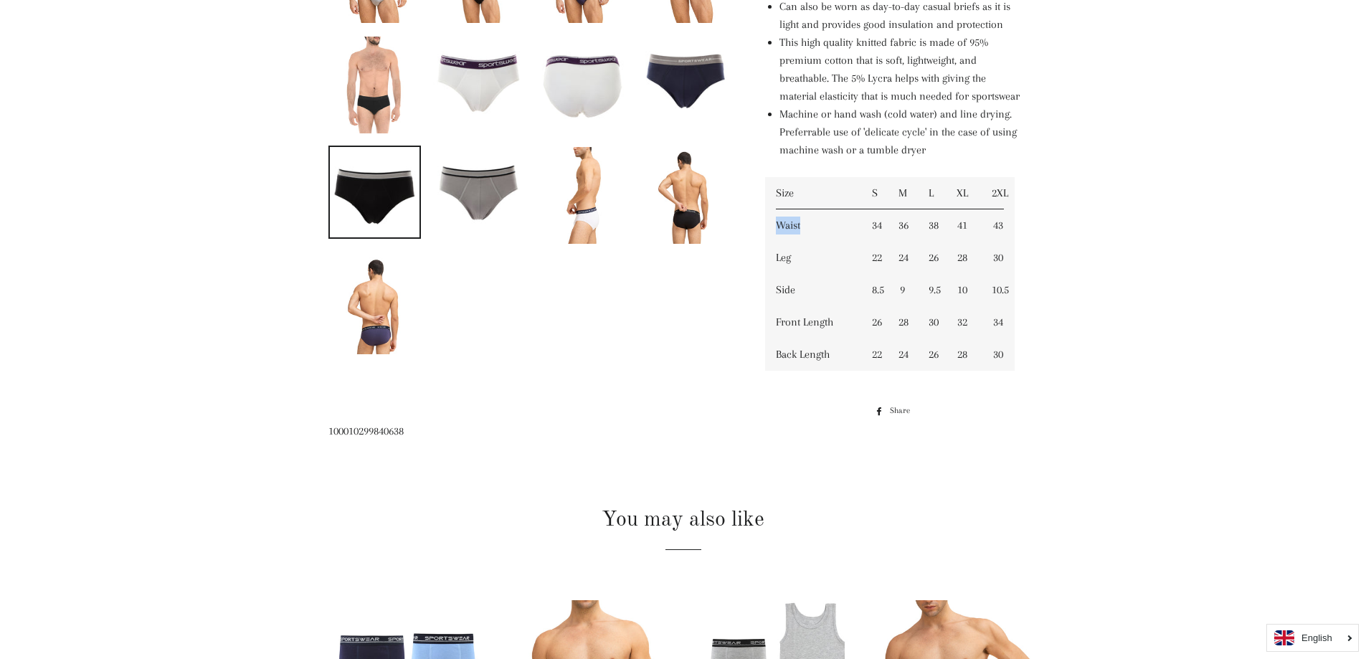
click at [789, 242] on td "Waist" at bounding box center [812, 225] width 95 height 32
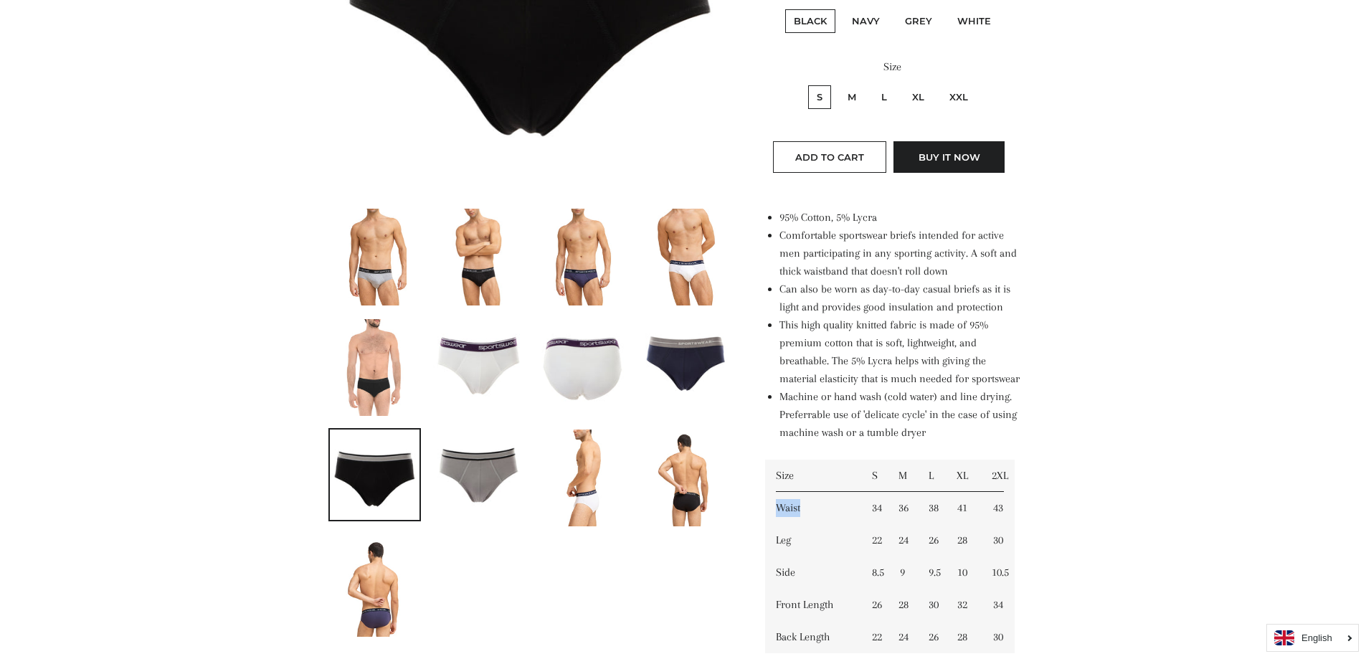
scroll to position [287, 0]
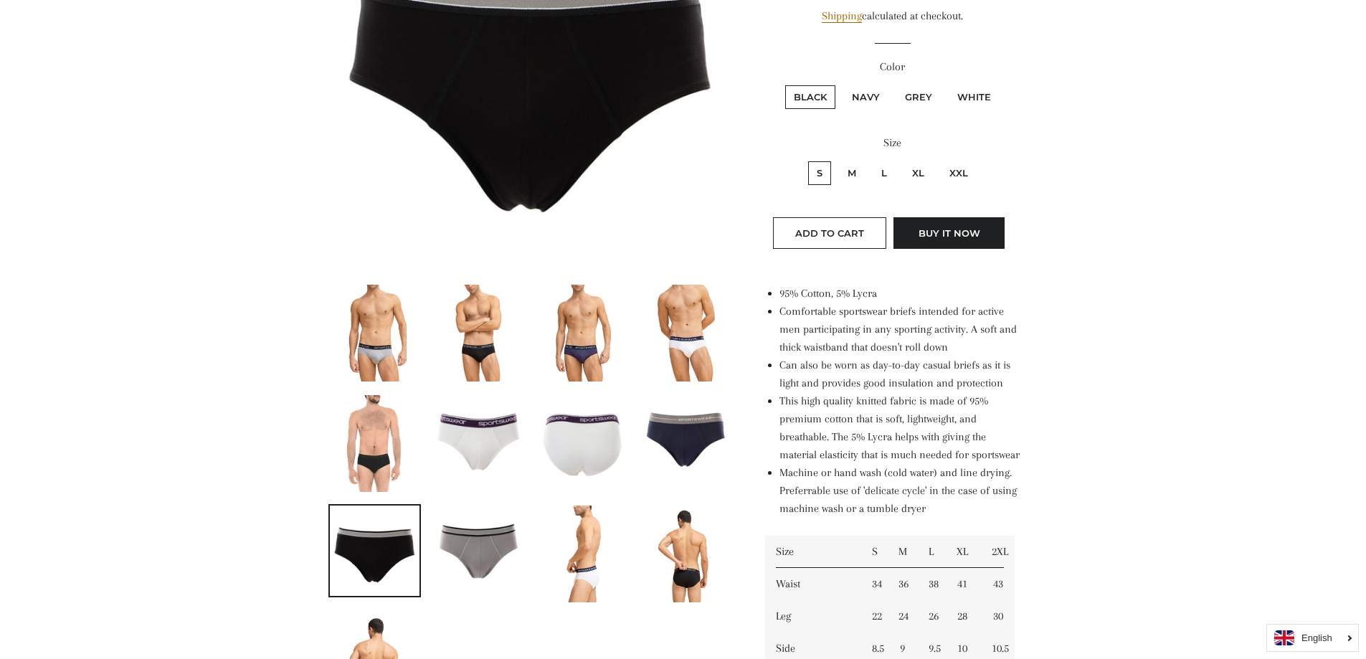
click at [883, 167] on label "L" at bounding box center [884, 173] width 23 height 24
click at [871, 160] on input "L" at bounding box center [870, 159] width 1 height 1
radio input "true"
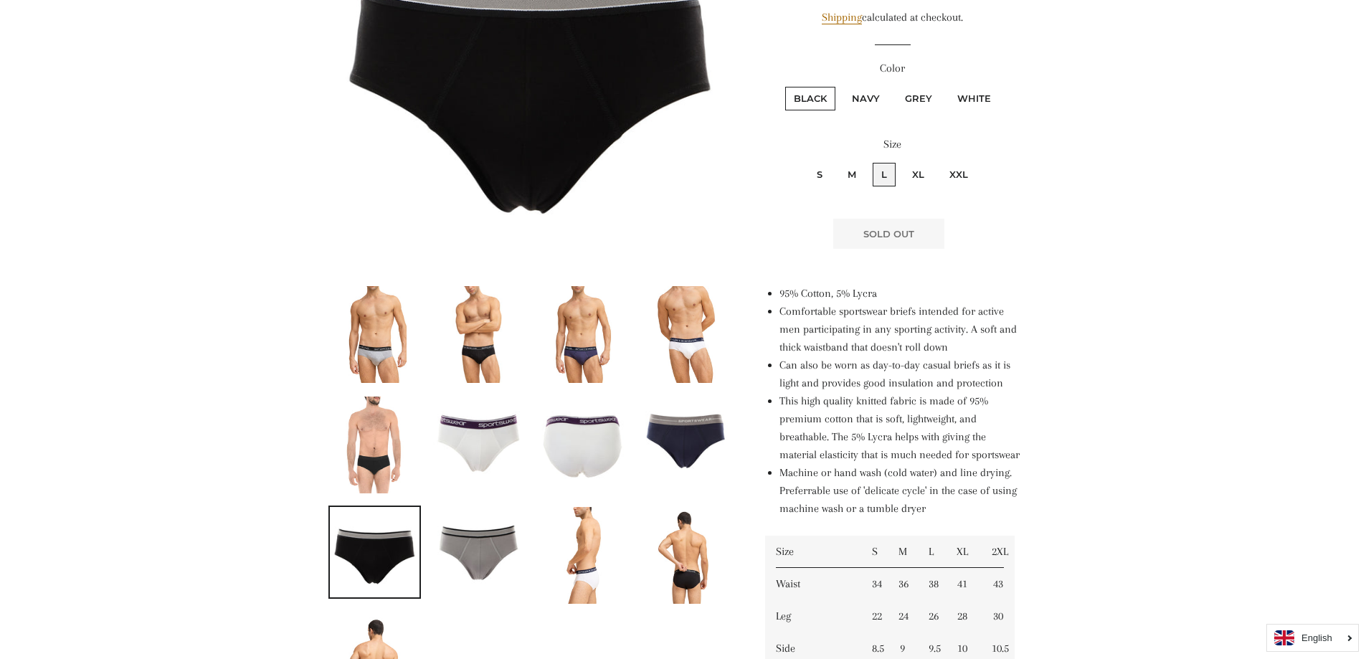
scroll to position [143, 0]
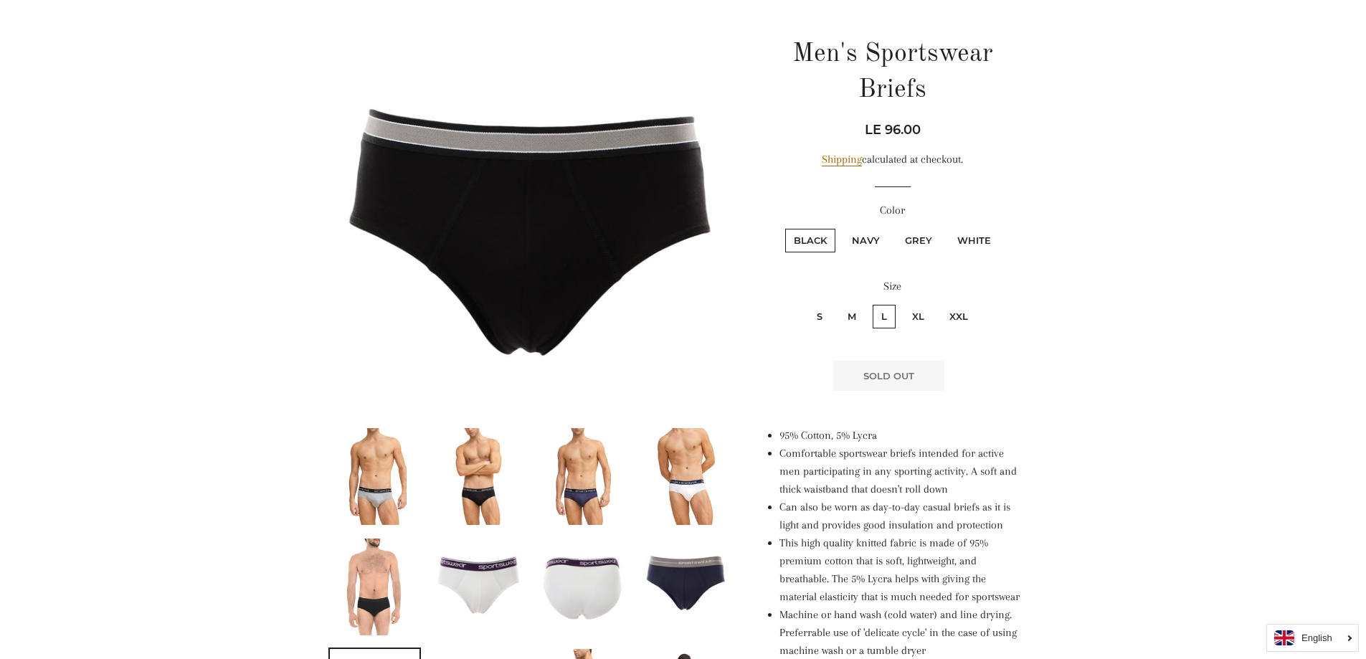
click at [877, 244] on label "Navy" at bounding box center [865, 241] width 45 height 24
click at [842, 227] on input "Navy" at bounding box center [841, 227] width 1 height 1
radio input "true"
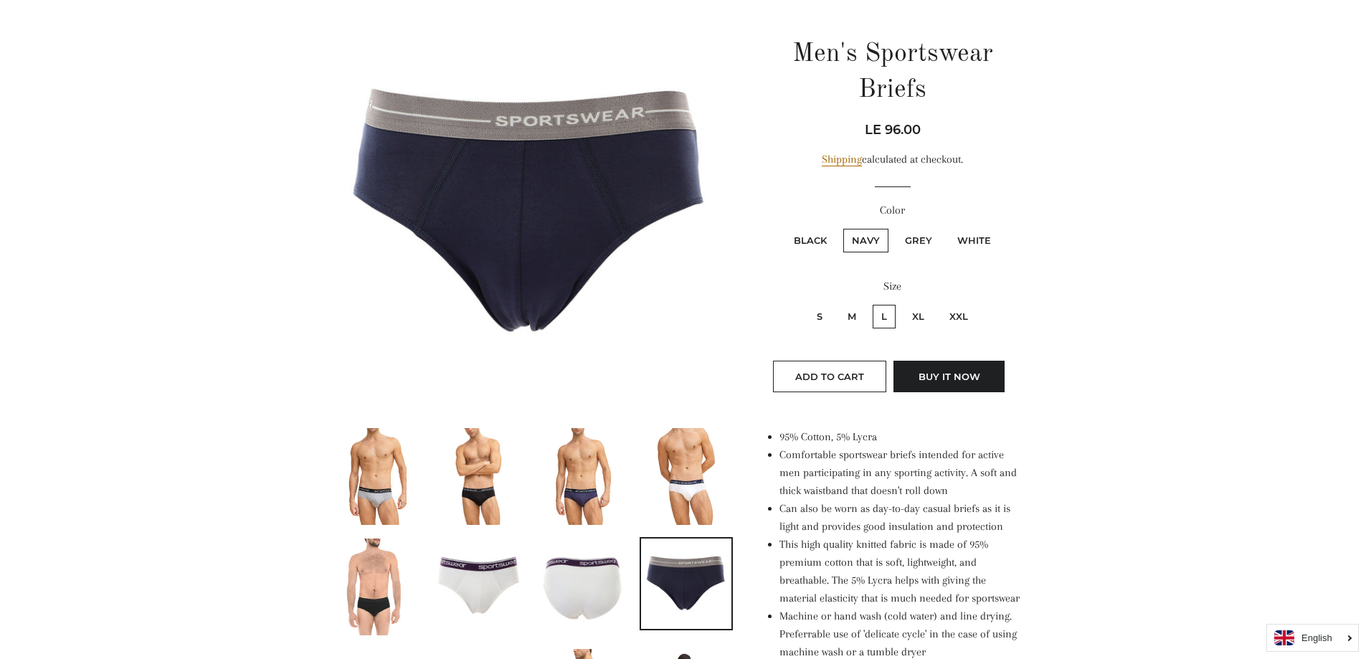
click at [909, 241] on label "Grey" at bounding box center [918, 241] width 44 height 24
click at [895, 227] on input "Grey" at bounding box center [894, 227] width 1 height 1
radio input "true"
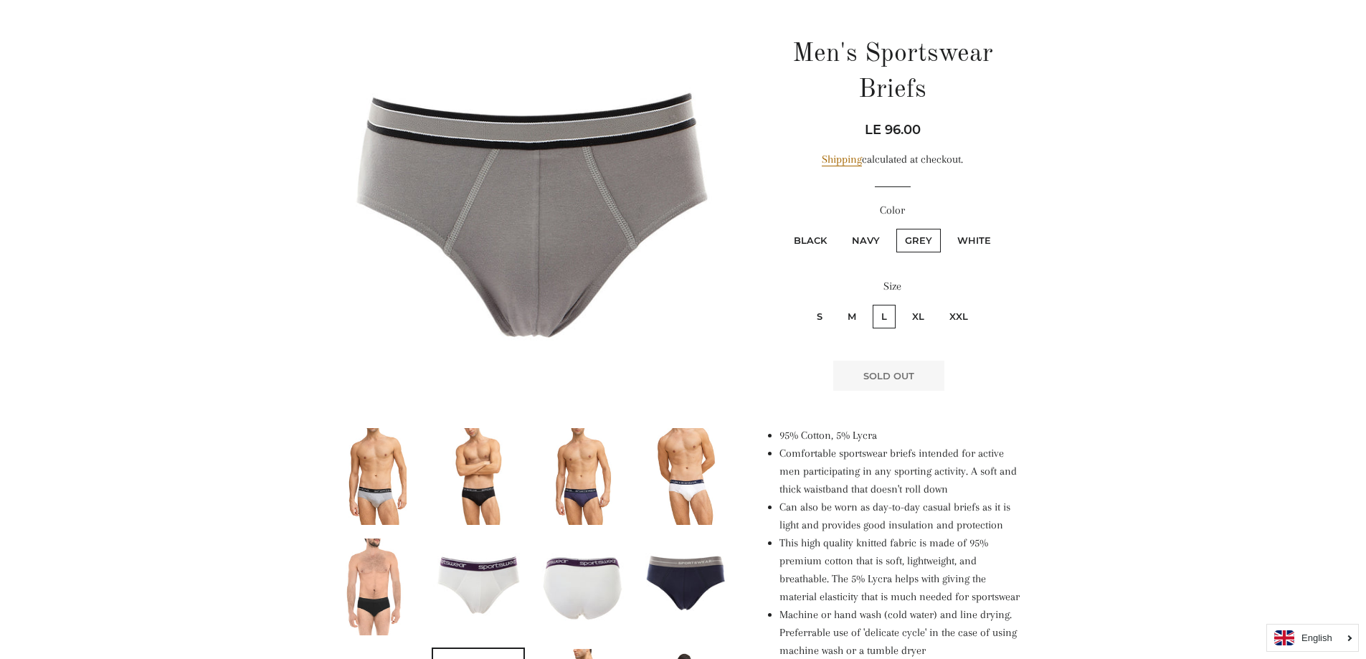
click at [980, 247] on label "White" at bounding box center [974, 241] width 51 height 24
click at [947, 227] on input "White" at bounding box center [946, 227] width 1 height 1
radio input "true"
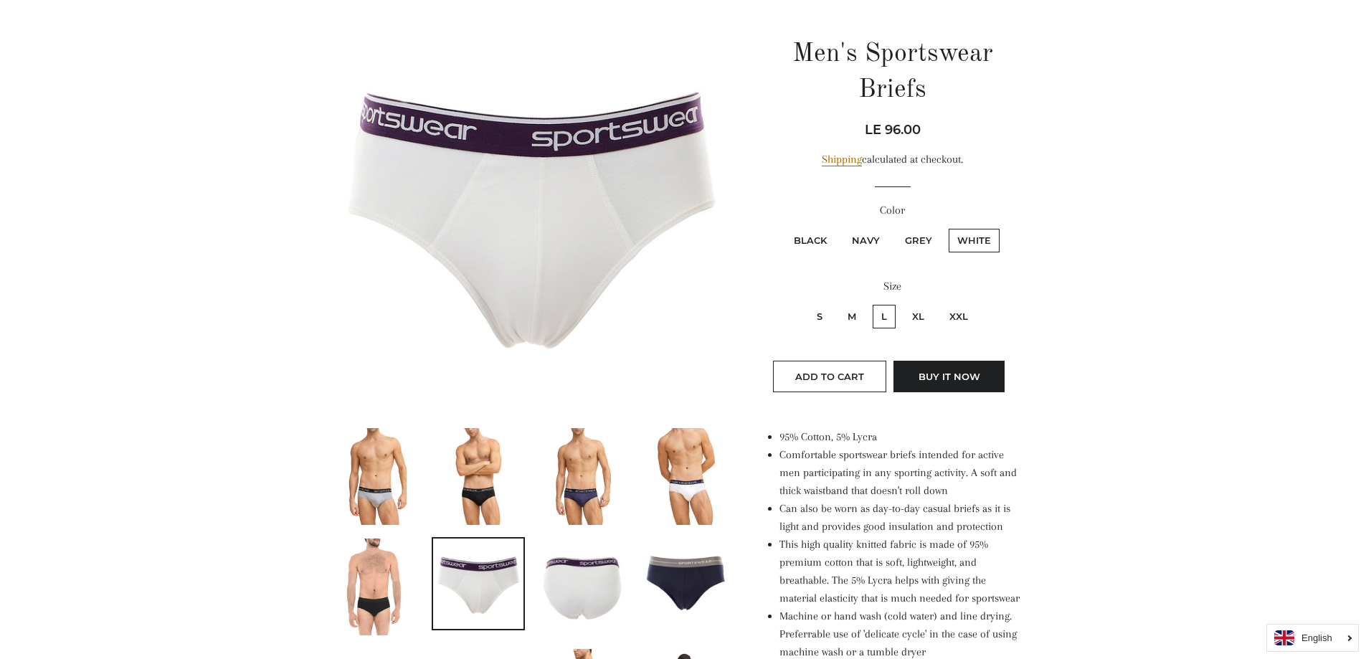
click at [823, 247] on label "Black" at bounding box center [810, 241] width 50 height 24
click at [784, 227] on input "Black" at bounding box center [783, 227] width 1 height 1
radio input "true"
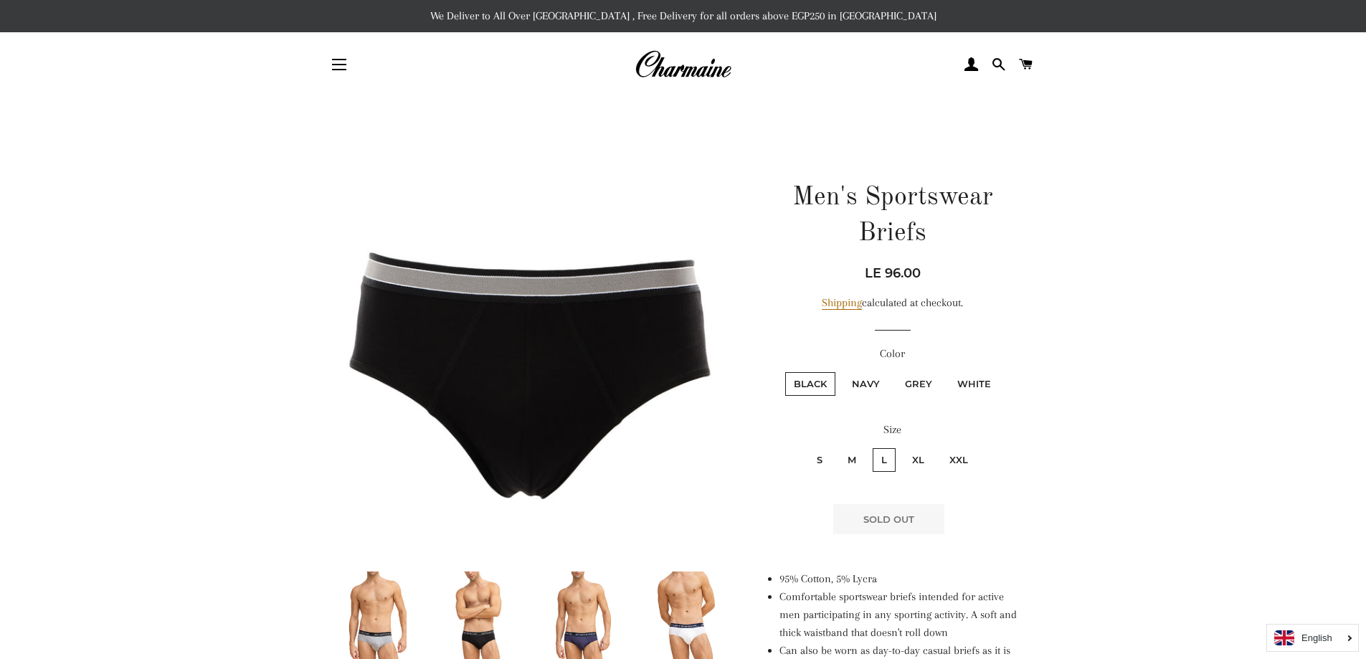
click at [873, 387] on label "Navy" at bounding box center [865, 384] width 45 height 24
click at [842, 371] on input "Navy" at bounding box center [841, 370] width 1 height 1
radio input "true"
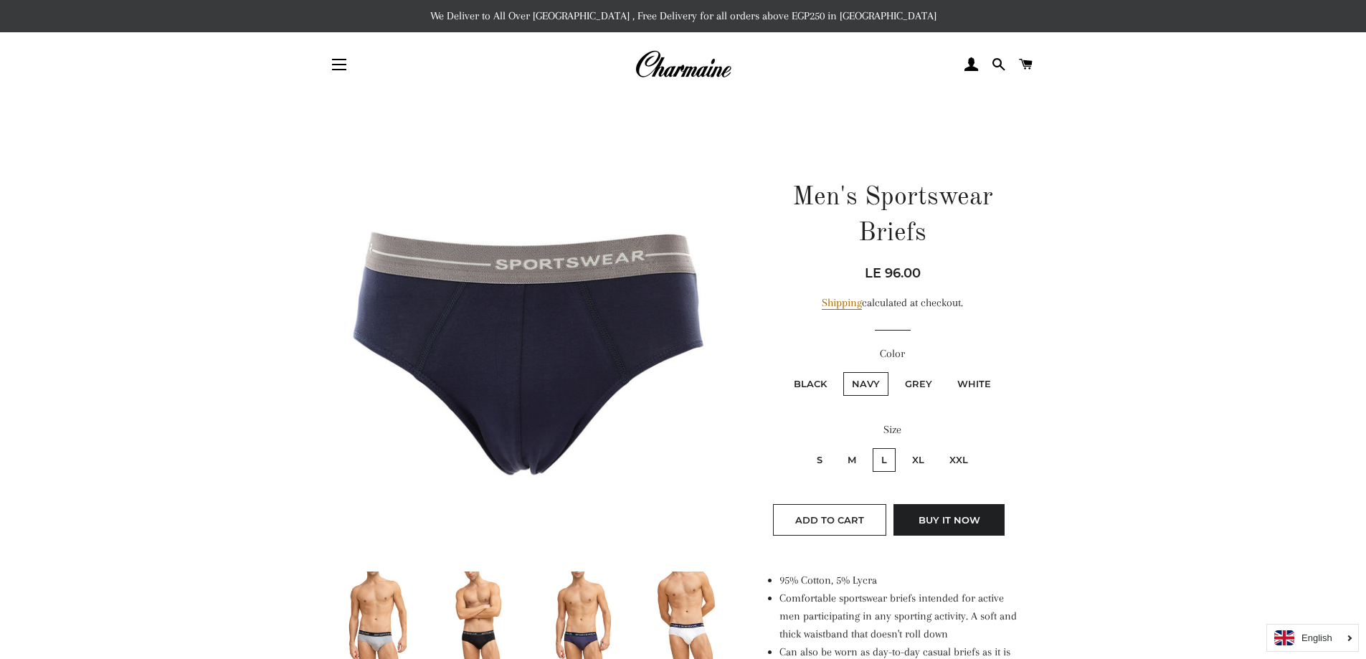
click at [939, 392] on label "Grey" at bounding box center [918, 384] width 44 height 24
click at [895, 371] on input "Grey" at bounding box center [894, 370] width 1 height 1
radio input "true"
